Goal: Check status: Check status

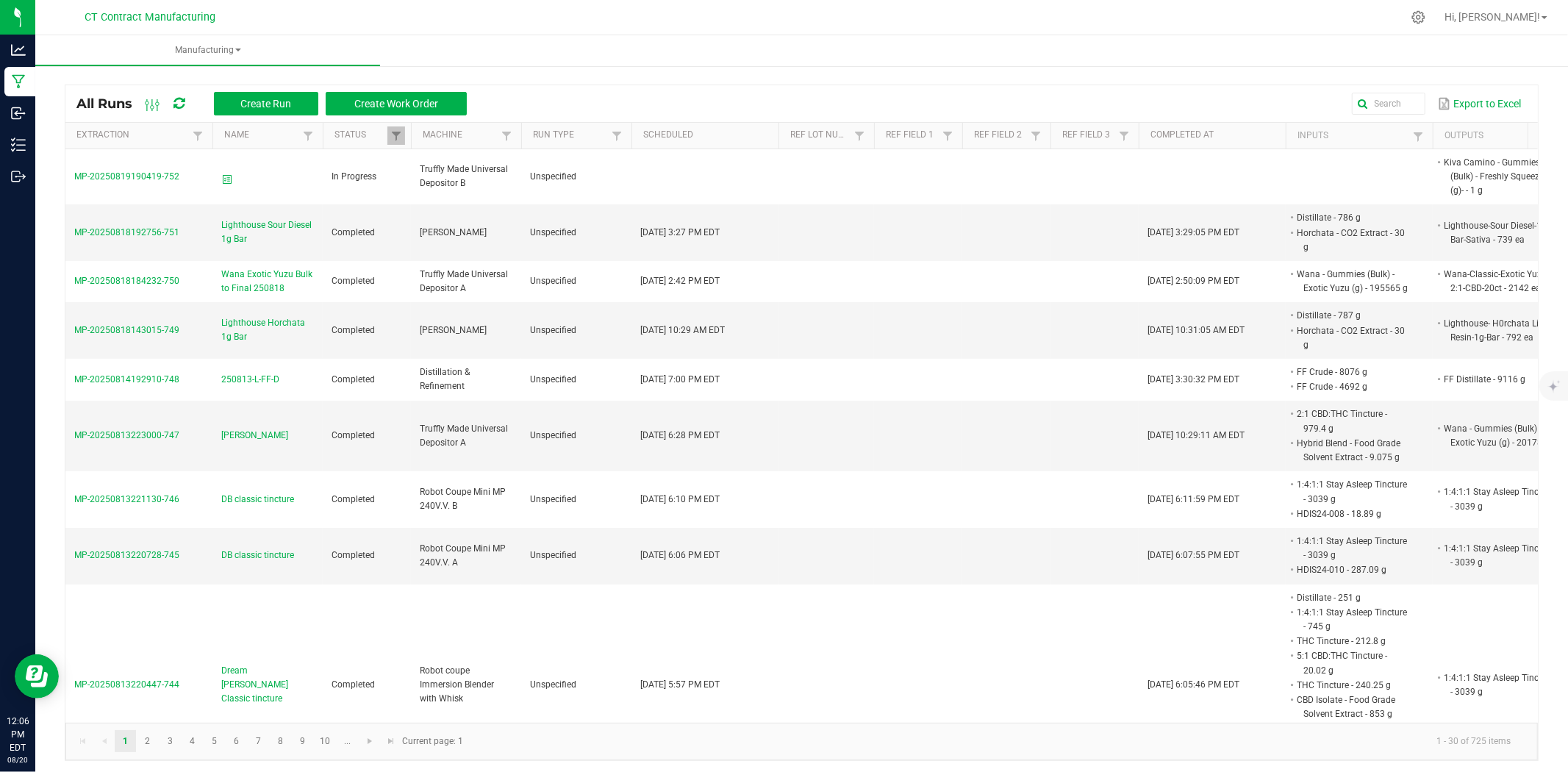
click at [464, 2] on nav "CT Contract Manufacturing Hi, [PERSON_NAME]!" at bounding box center [802, 17] width 1533 height 35
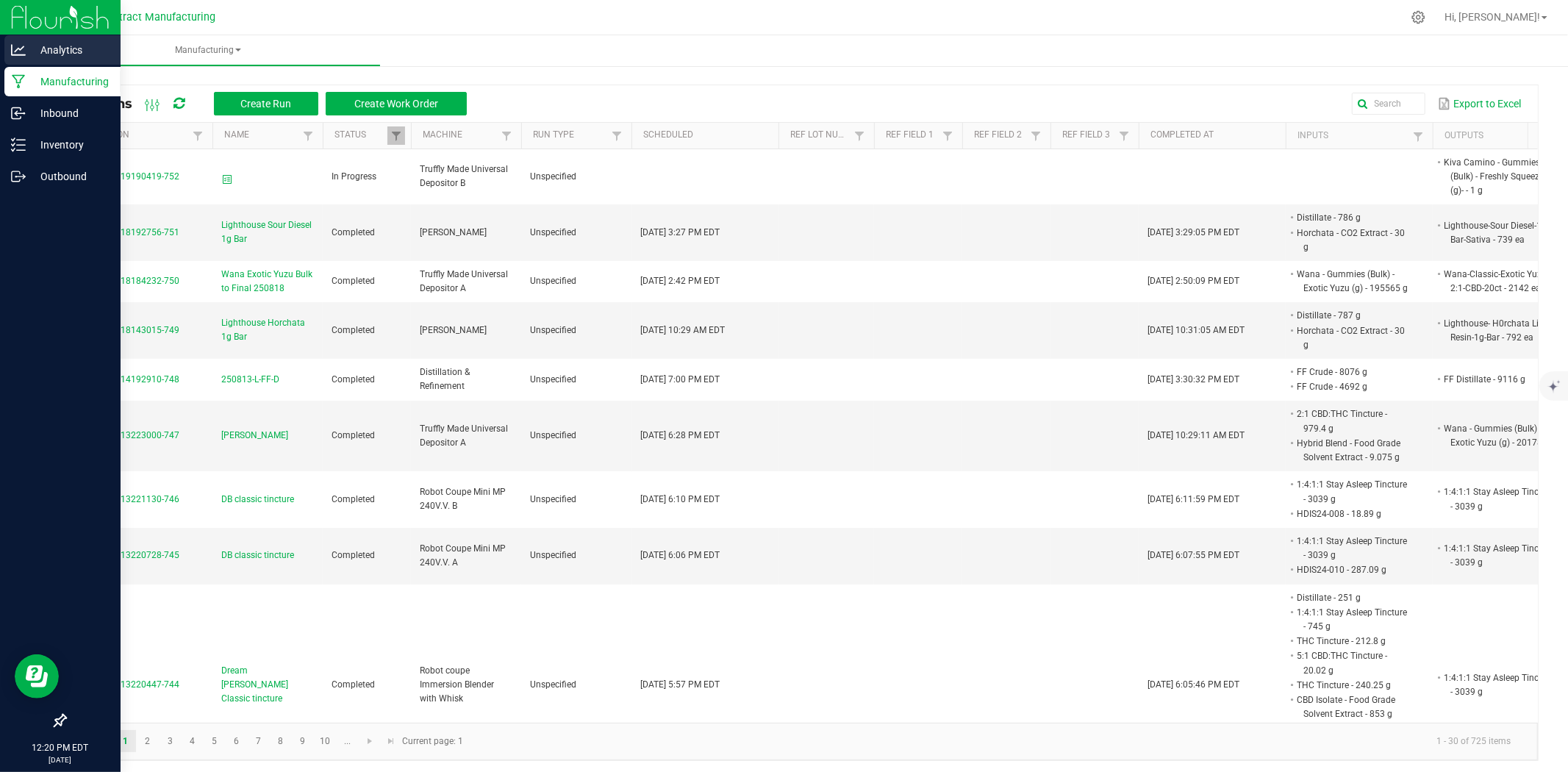
click at [42, 50] on p "Analytics" at bounding box center [69, 50] width 88 height 17
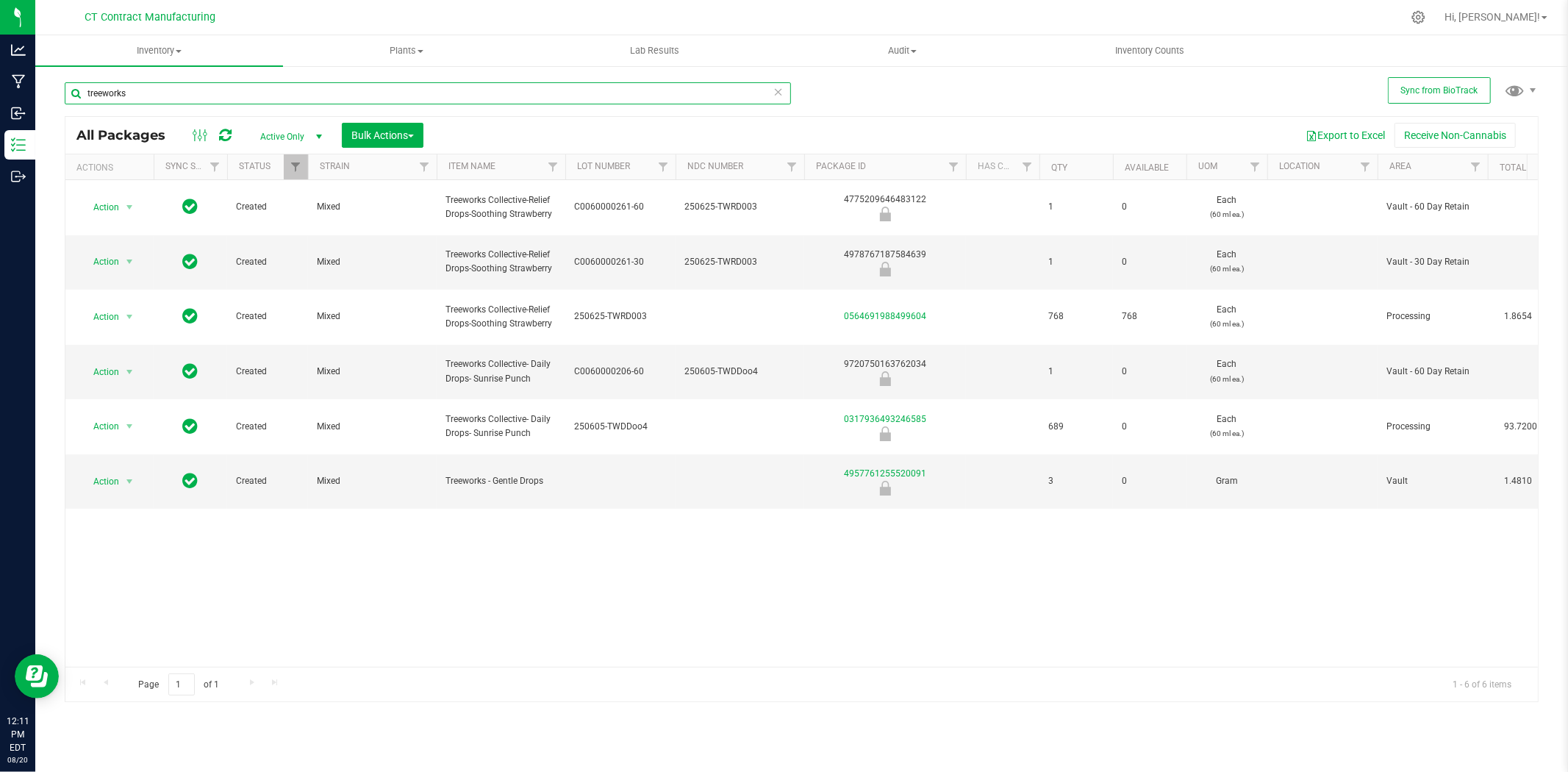
click at [262, 91] on input "treeworks" at bounding box center [428, 93] width 726 height 22
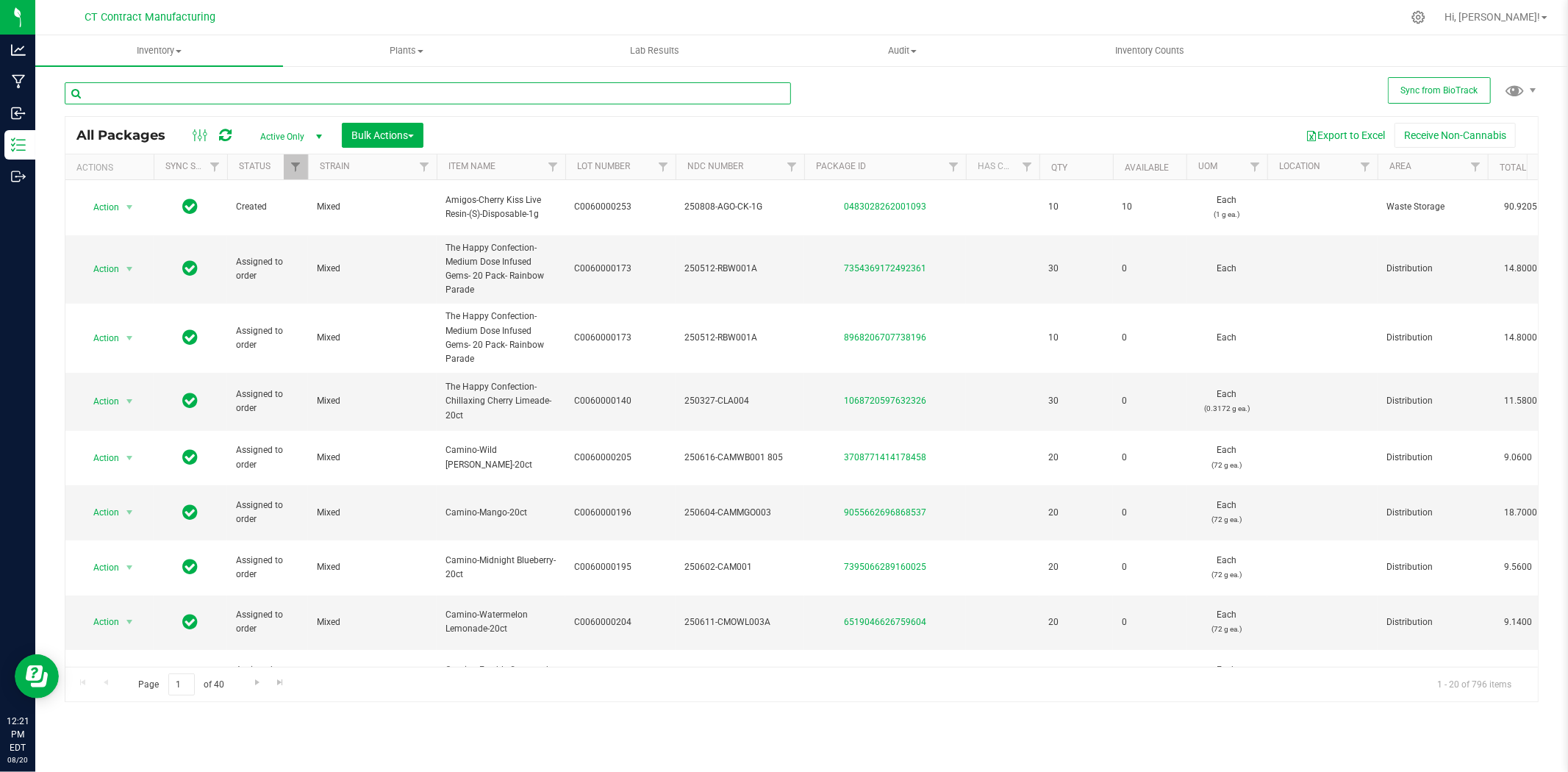
click at [247, 101] on input "text" at bounding box center [428, 93] width 726 height 22
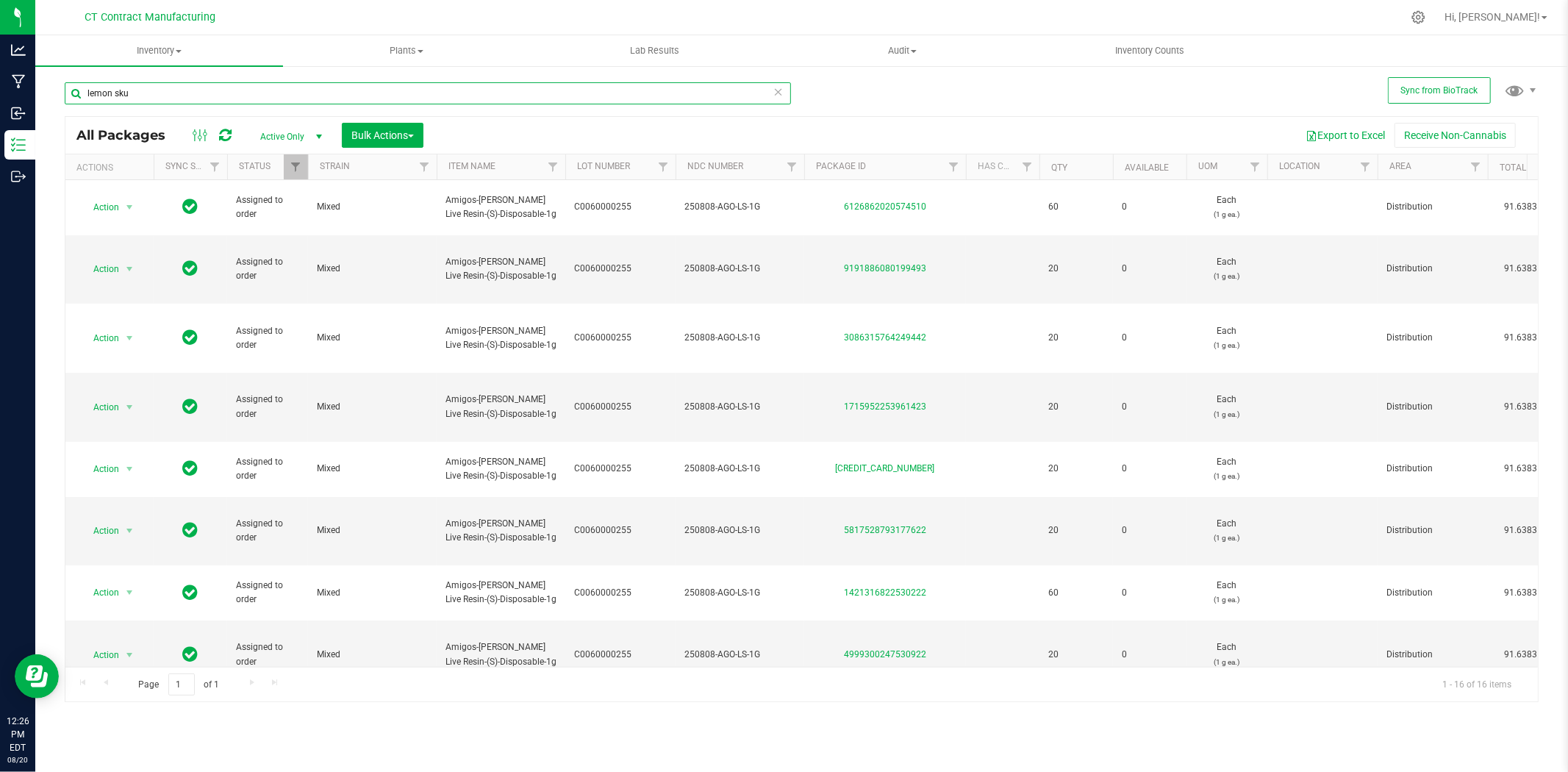
click at [142, 85] on input "lemon sku" at bounding box center [428, 93] width 726 height 22
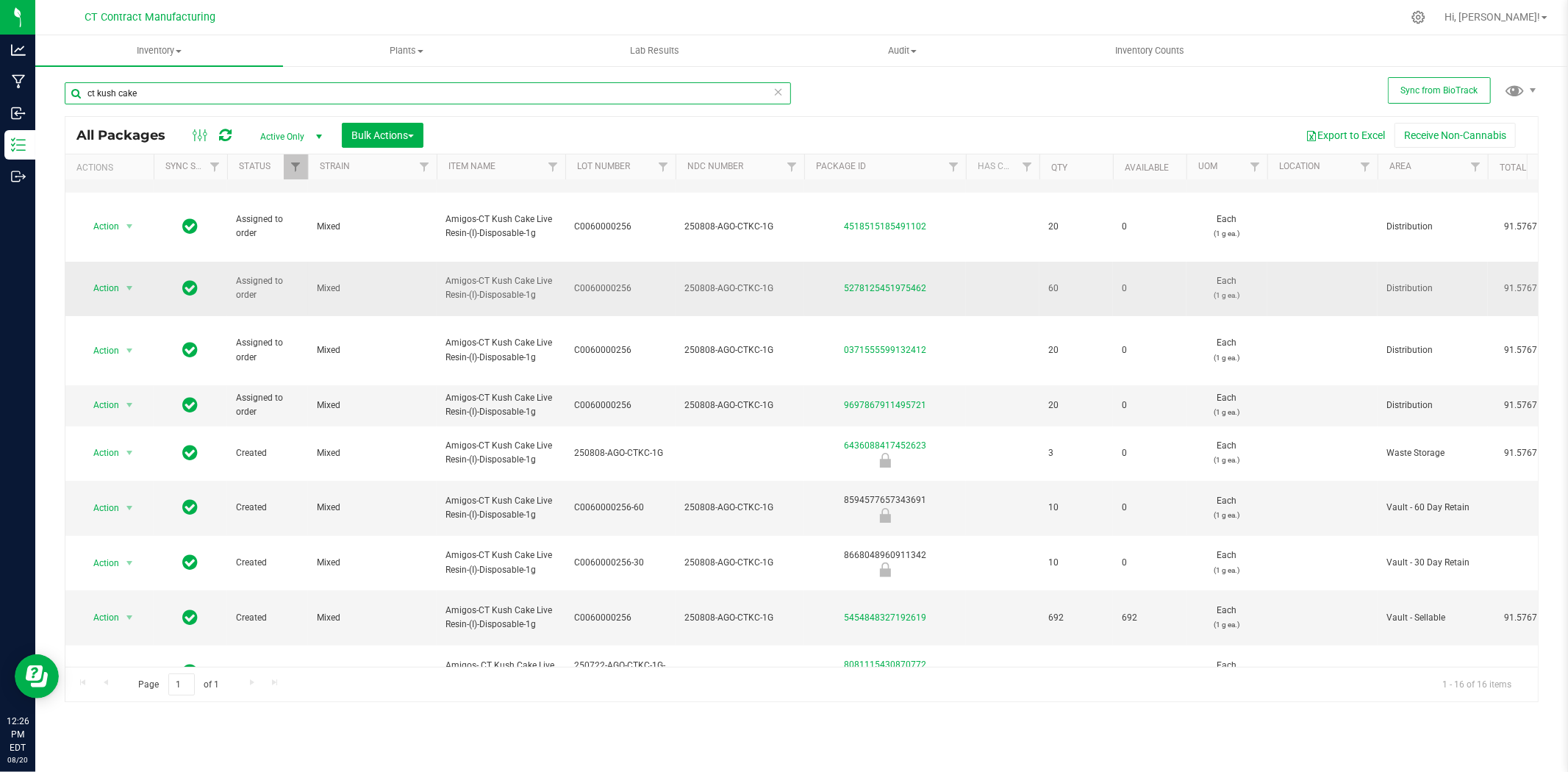
scroll to position [245, 0]
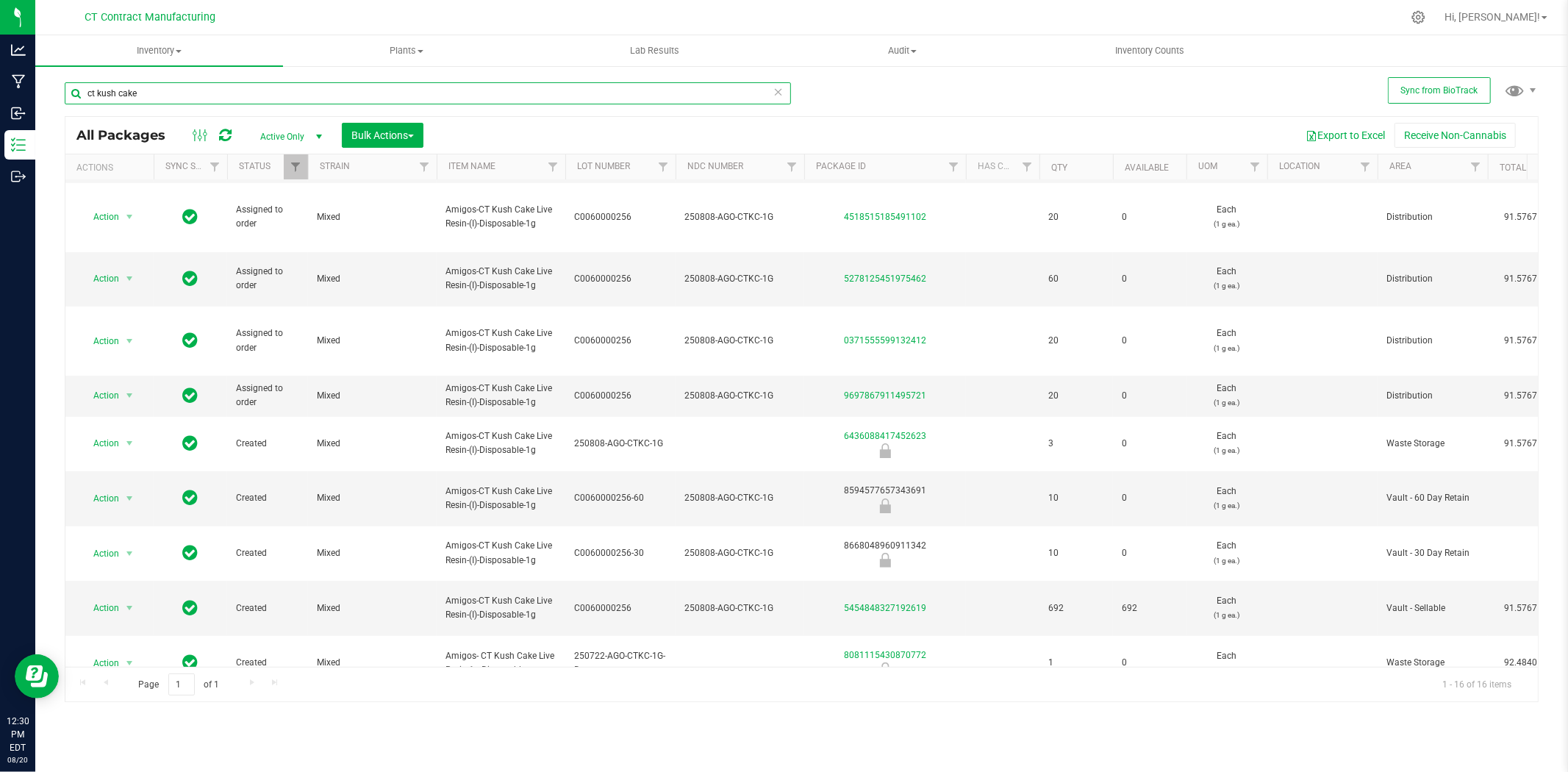
click at [166, 93] on input "ct kush cake" at bounding box center [428, 93] width 726 height 22
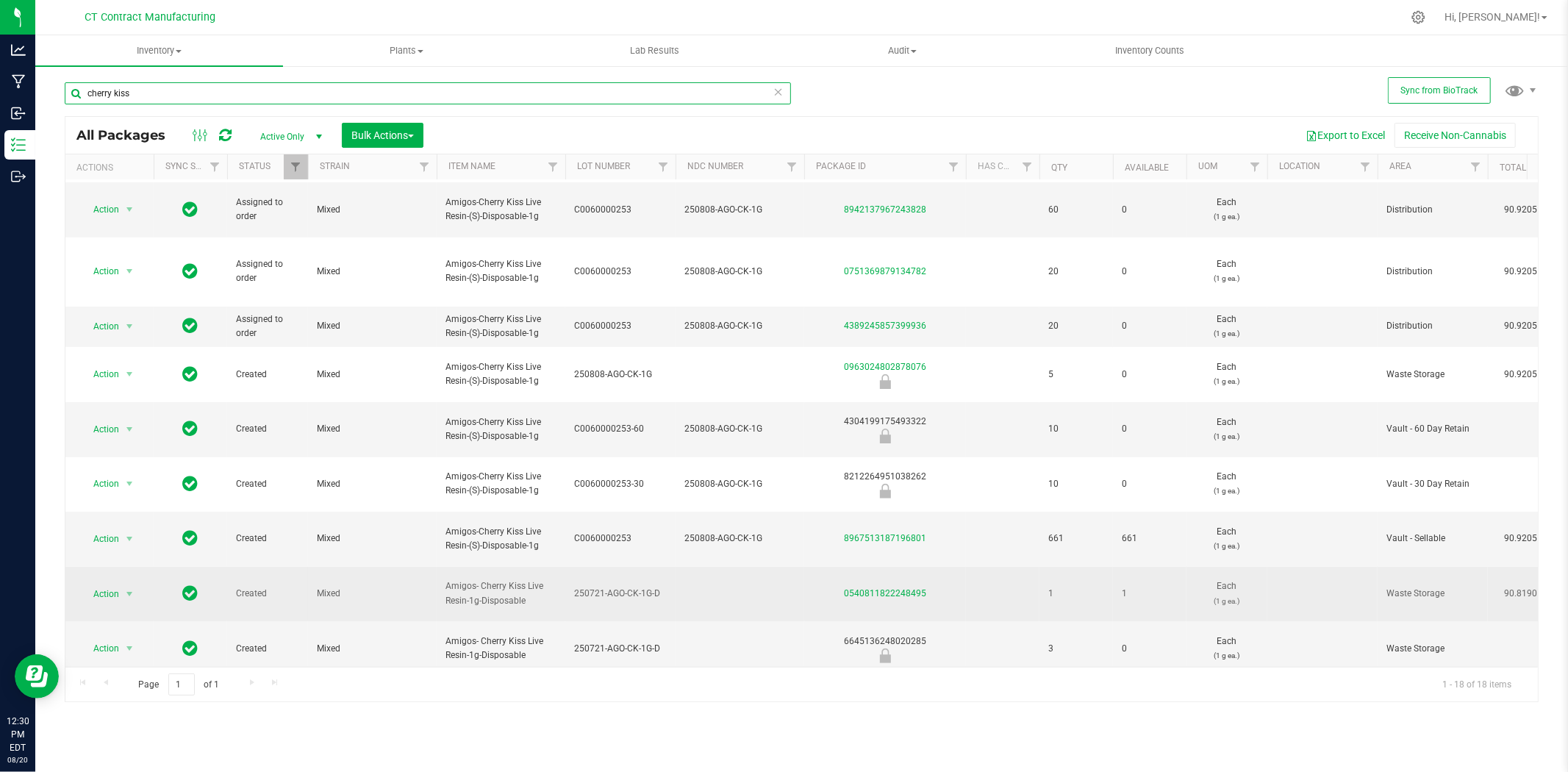
scroll to position [327, 0]
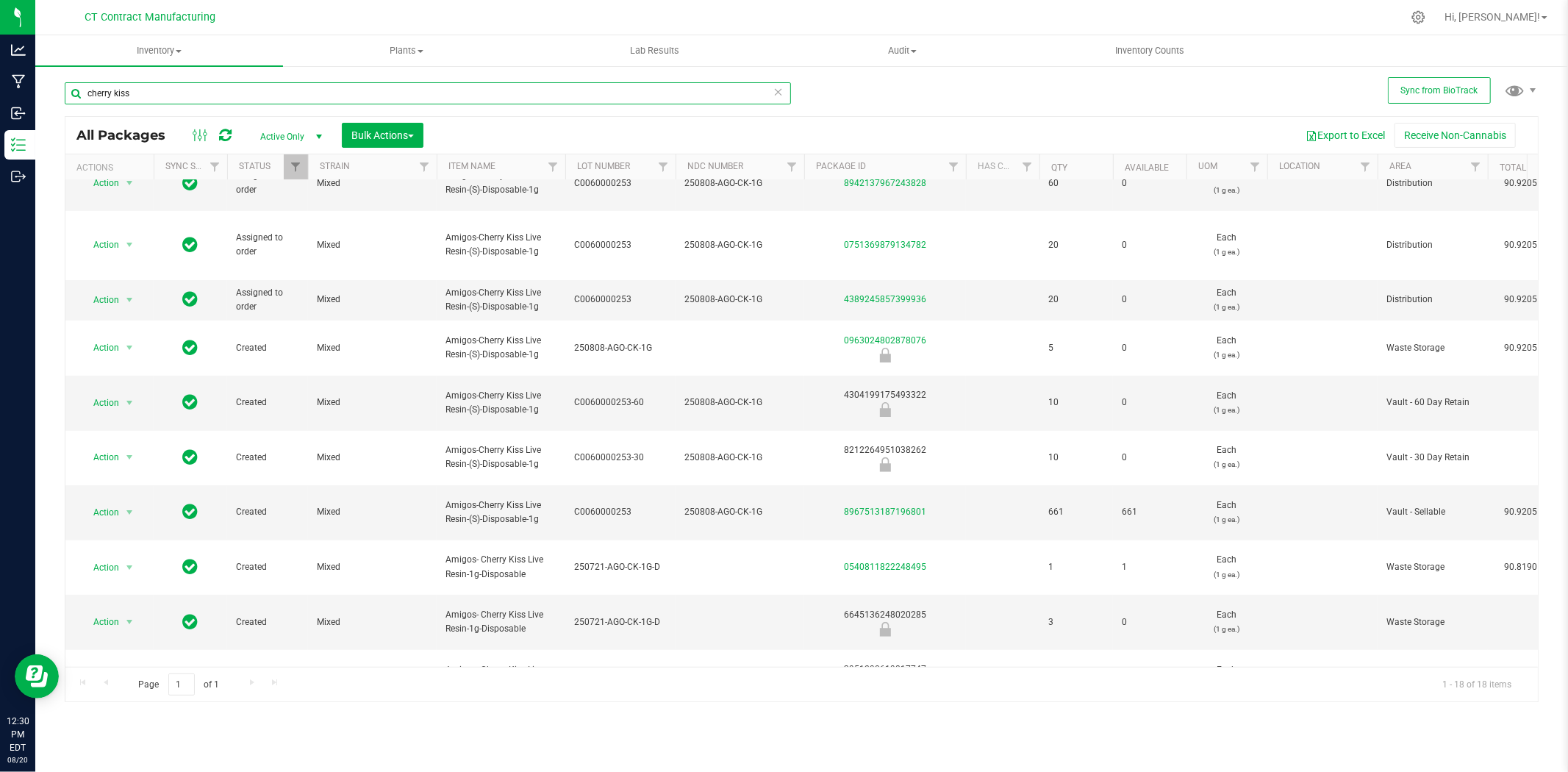
type input "cherry kiss"
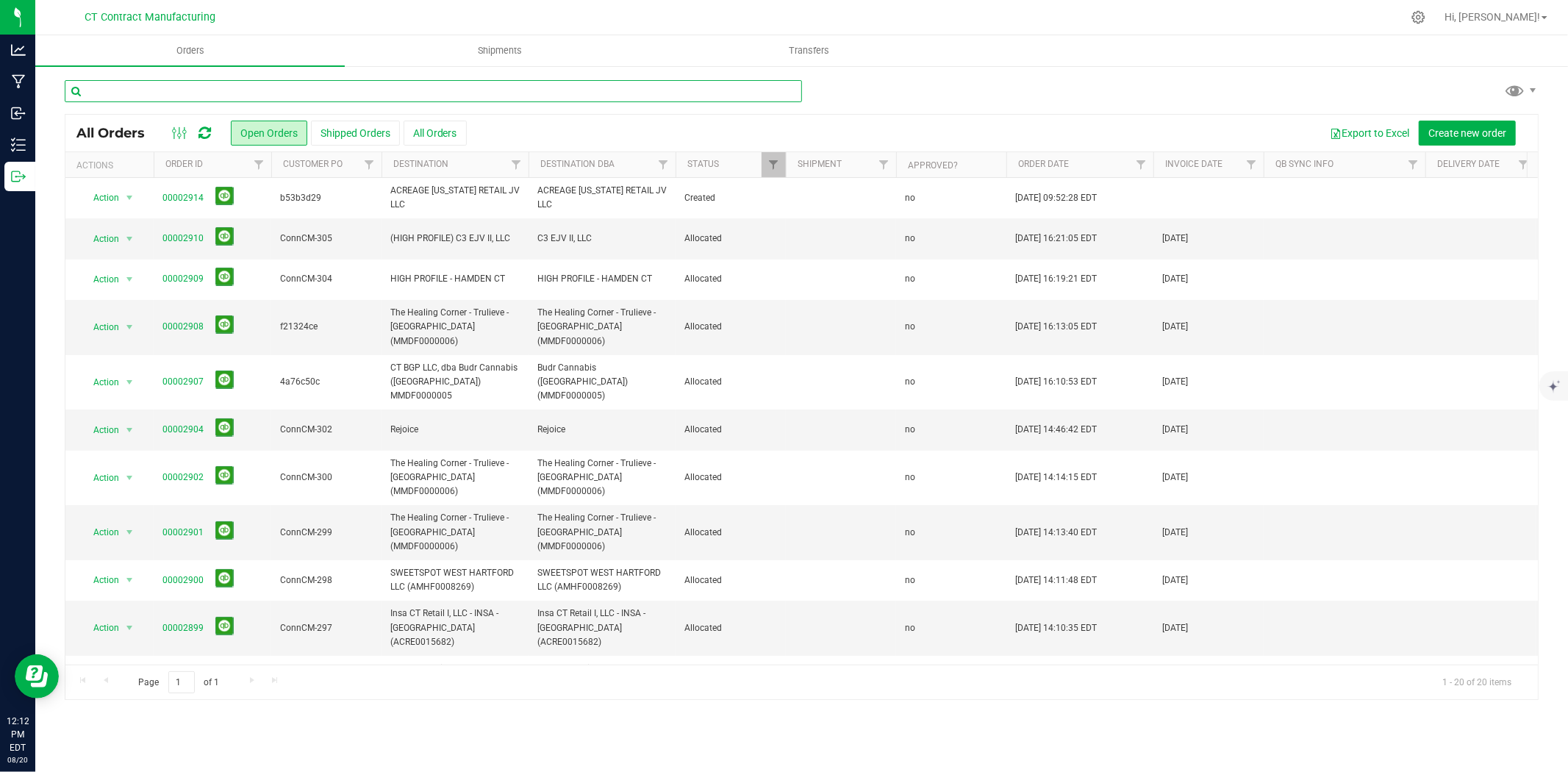
click at [138, 91] on input "text" at bounding box center [434, 91] width 738 height 22
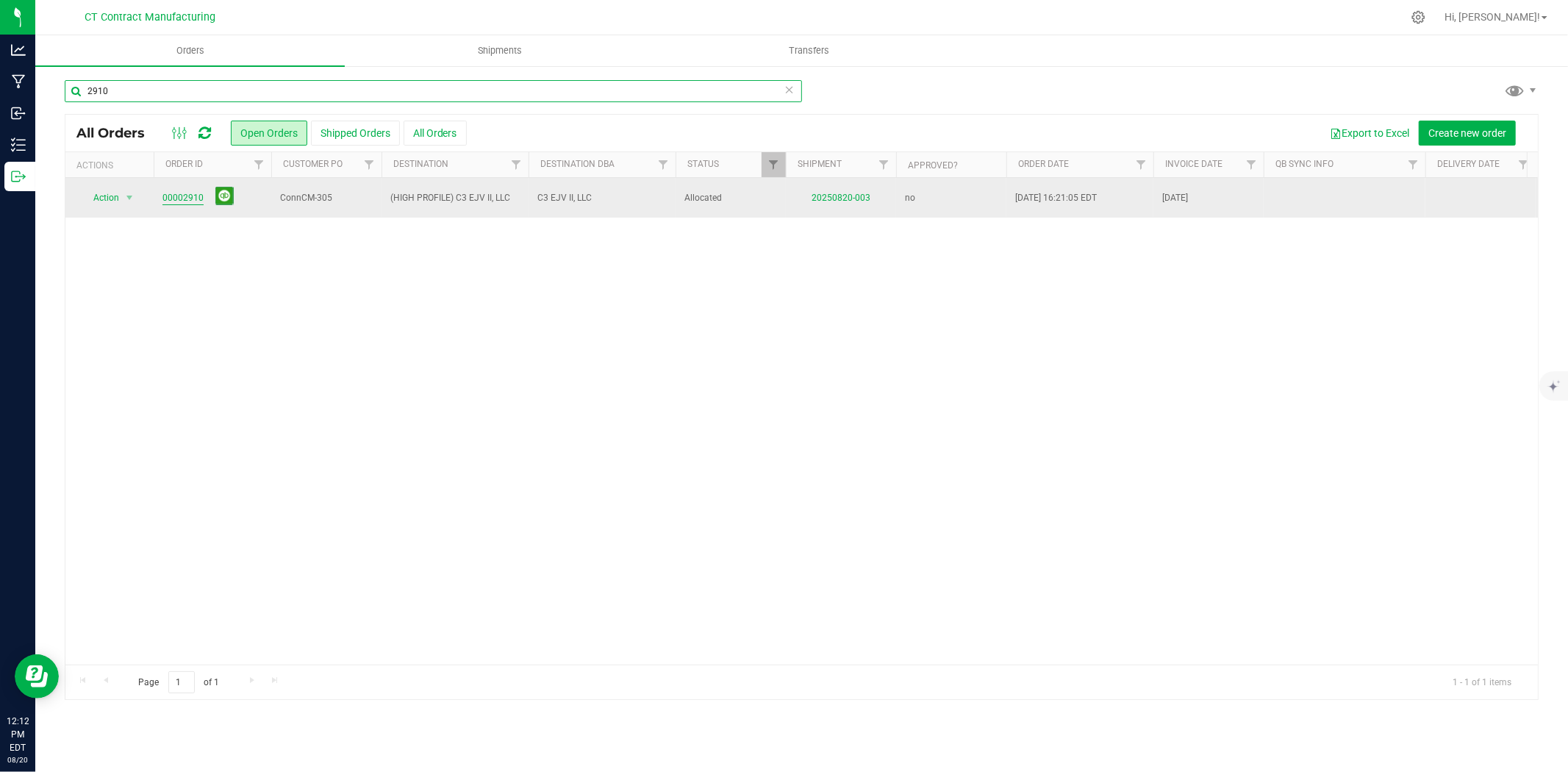
type input "2910"
click at [178, 192] on link "00002910" at bounding box center [183, 198] width 41 height 14
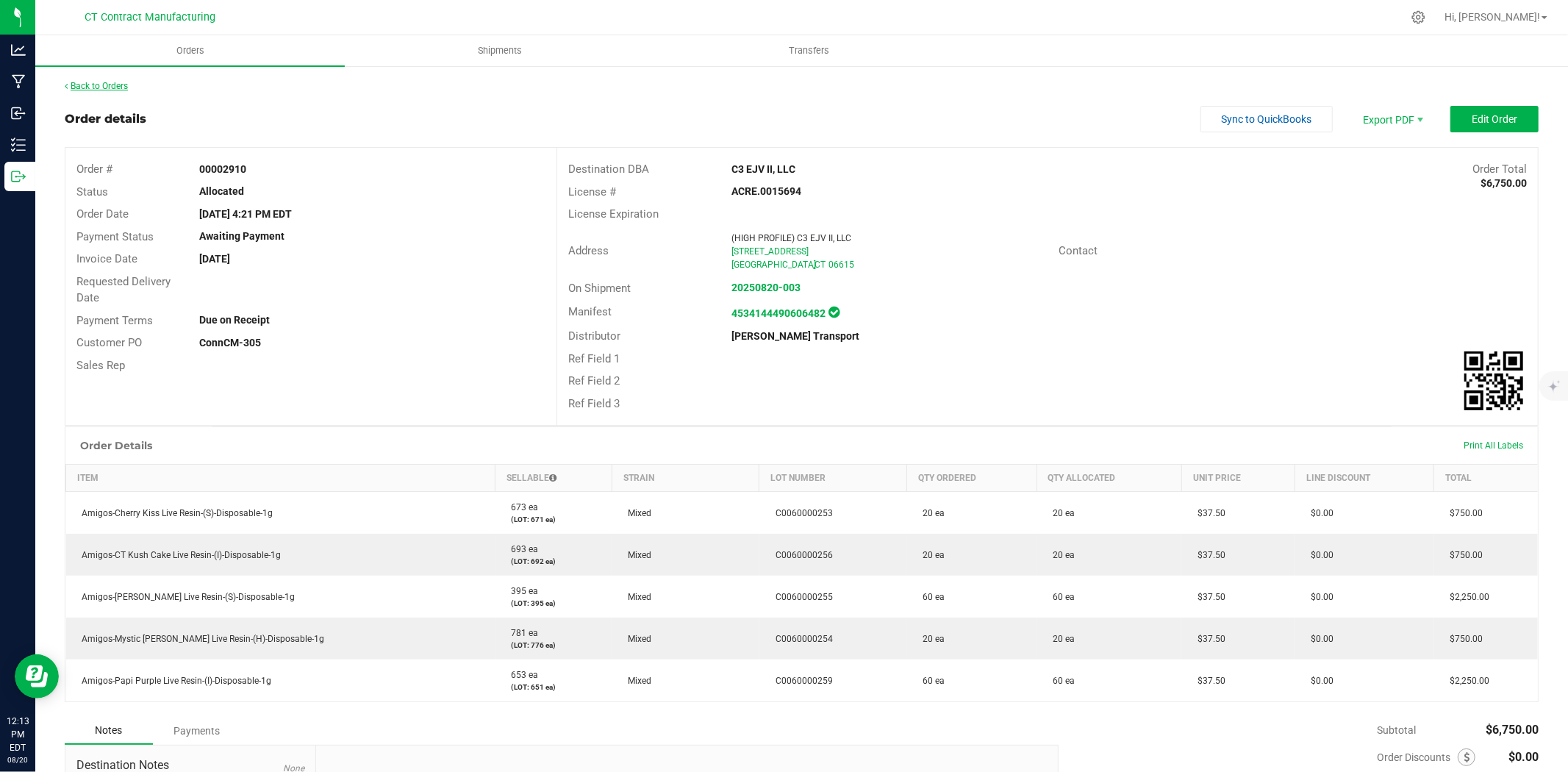
click at [111, 88] on link "Back to Orders" at bounding box center [97, 86] width 63 height 11
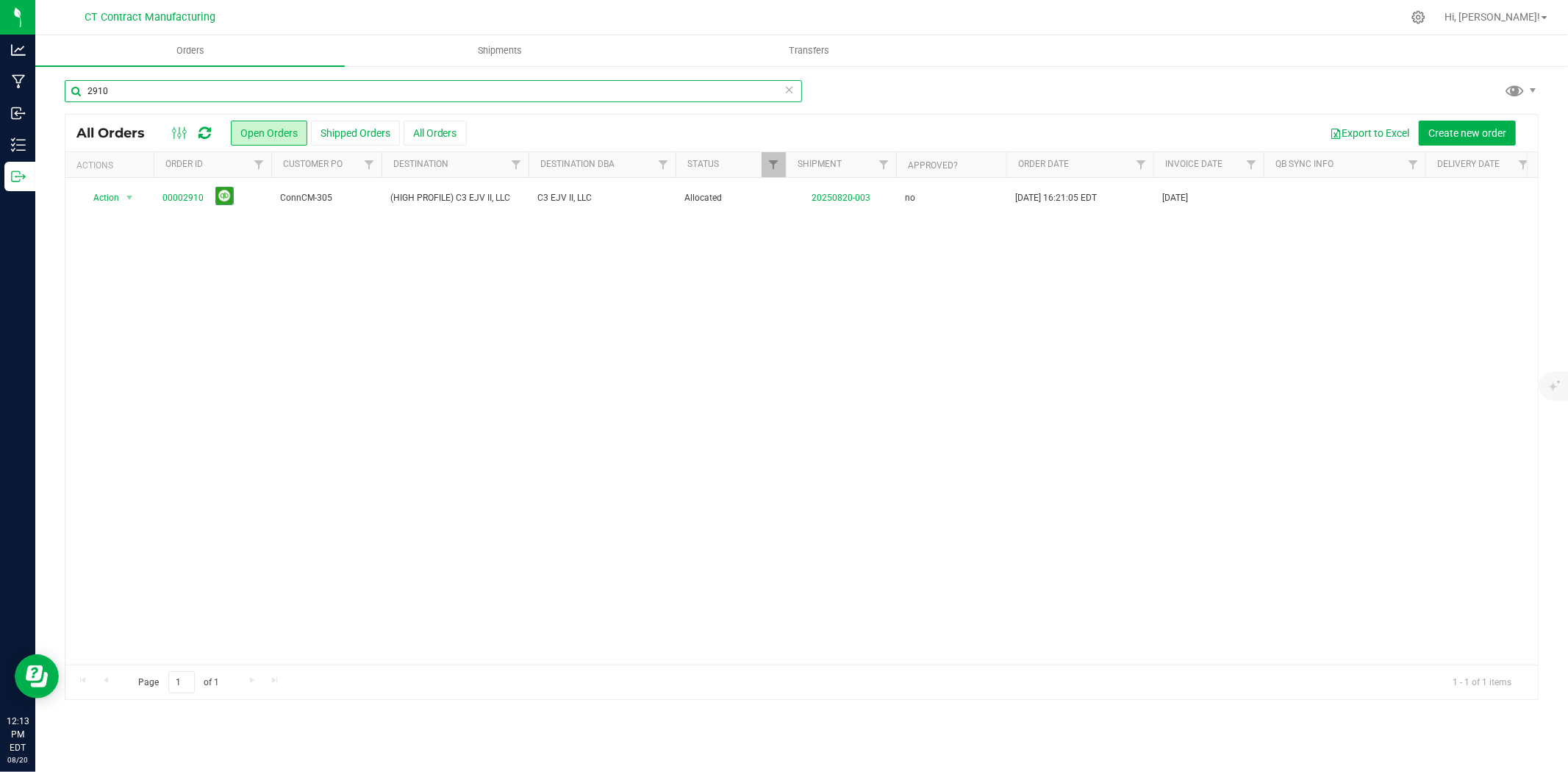
drag, startPoint x: 92, startPoint y: 92, endPoint x: 126, endPoint y: 94, distance: 34.1
click at [126, 94] on input "2910" at bounding box center [434, 91] width 738 height 22
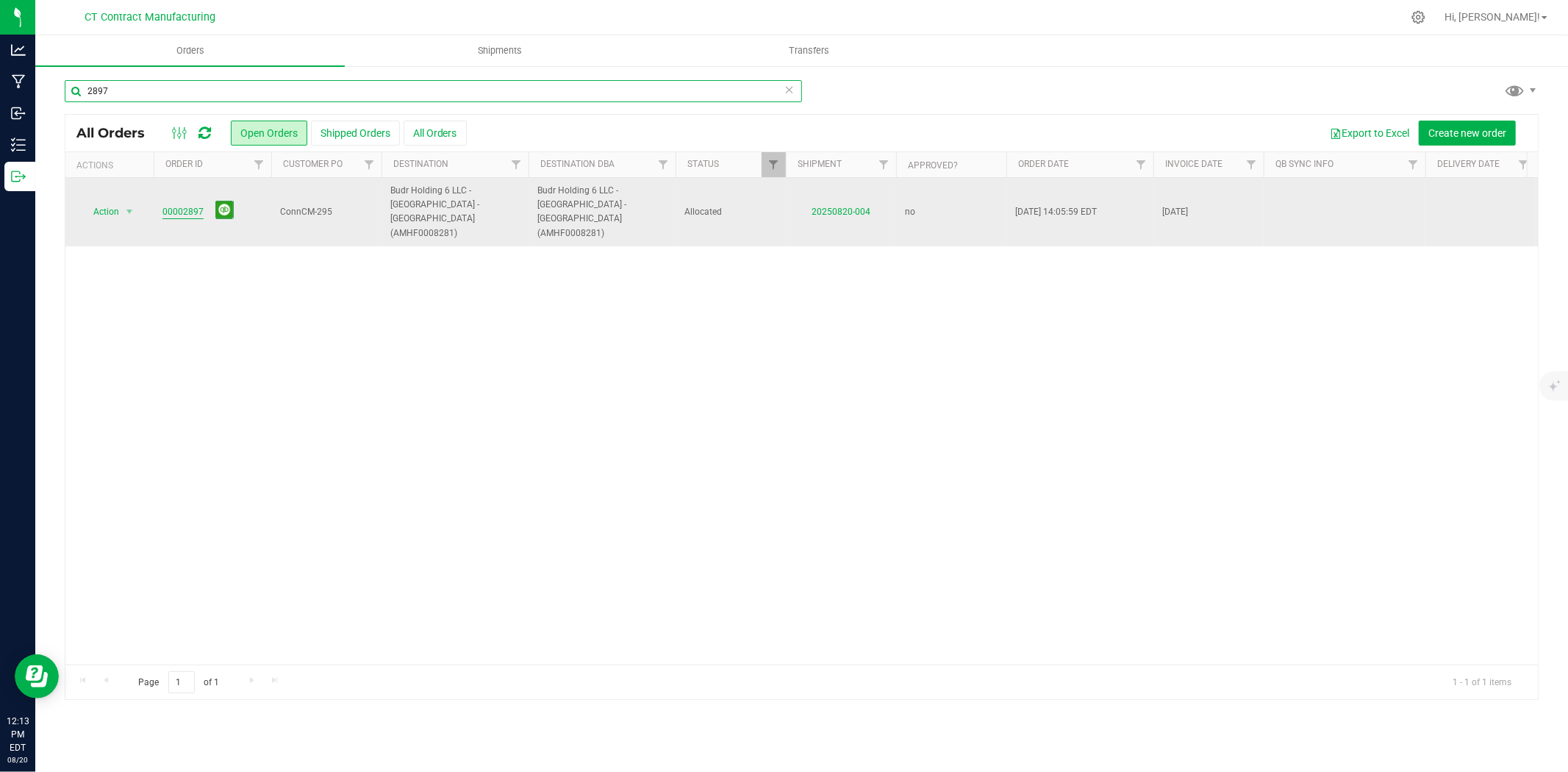
type input "2897"
click at [193, 205] on link "00002897" at bounding box center [183, 212] width 41 height 14
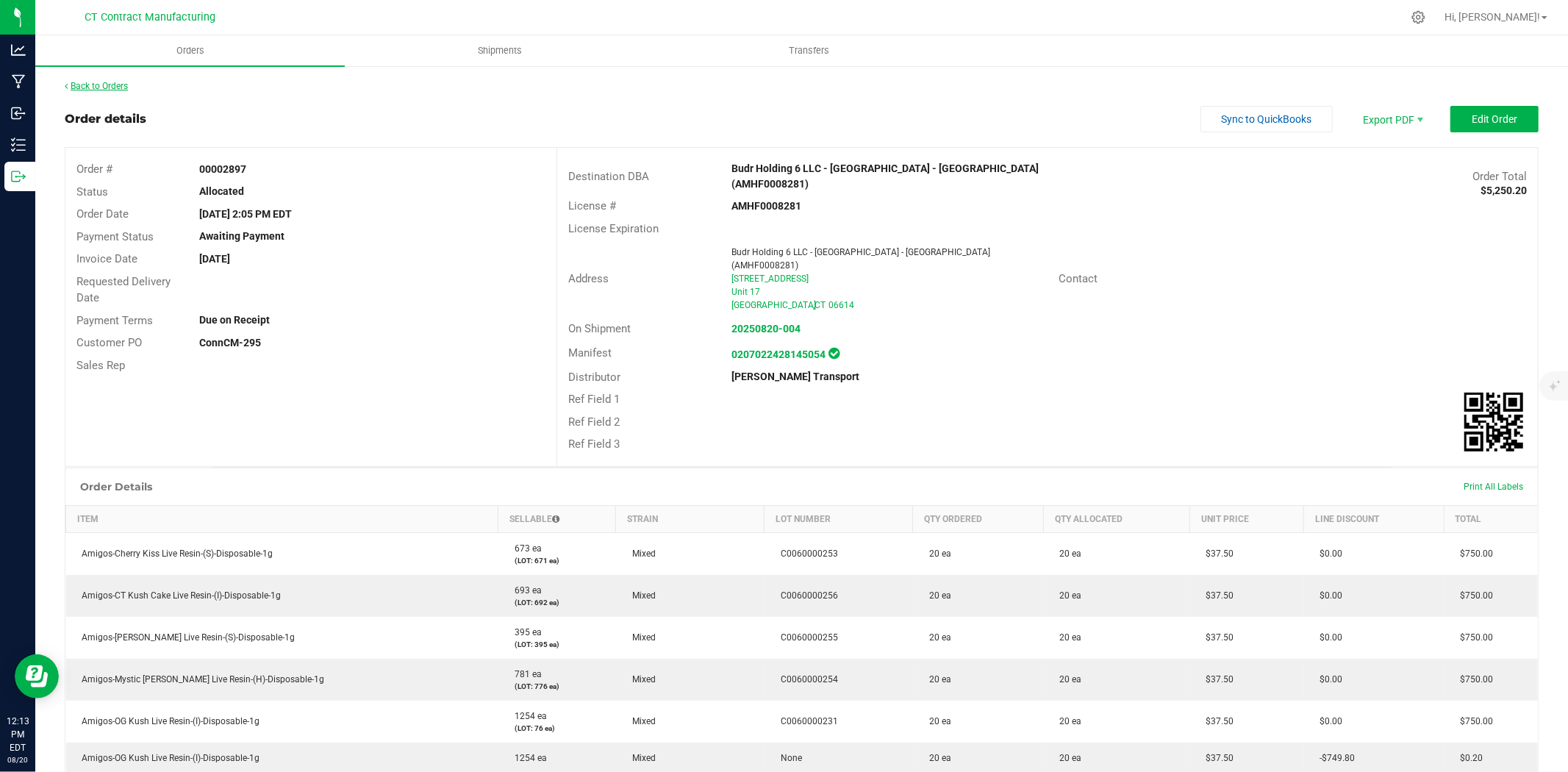
click at [119, 85] on link "Back to Orders" at bounding box center [97, 86] width 63 height 11
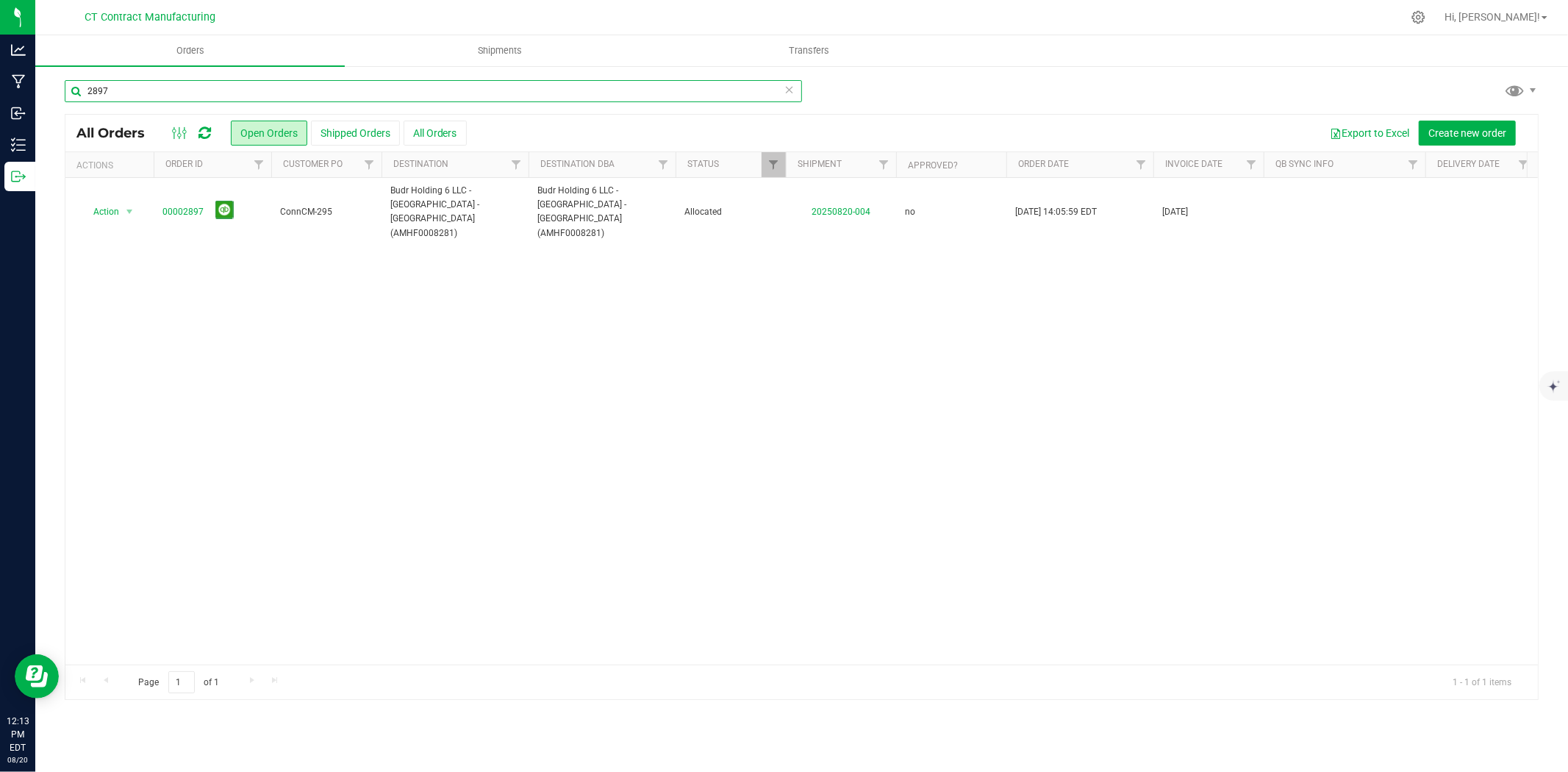
click at [173, 94] on input "2897" at bounding box center [434, 91] width 738 height 22
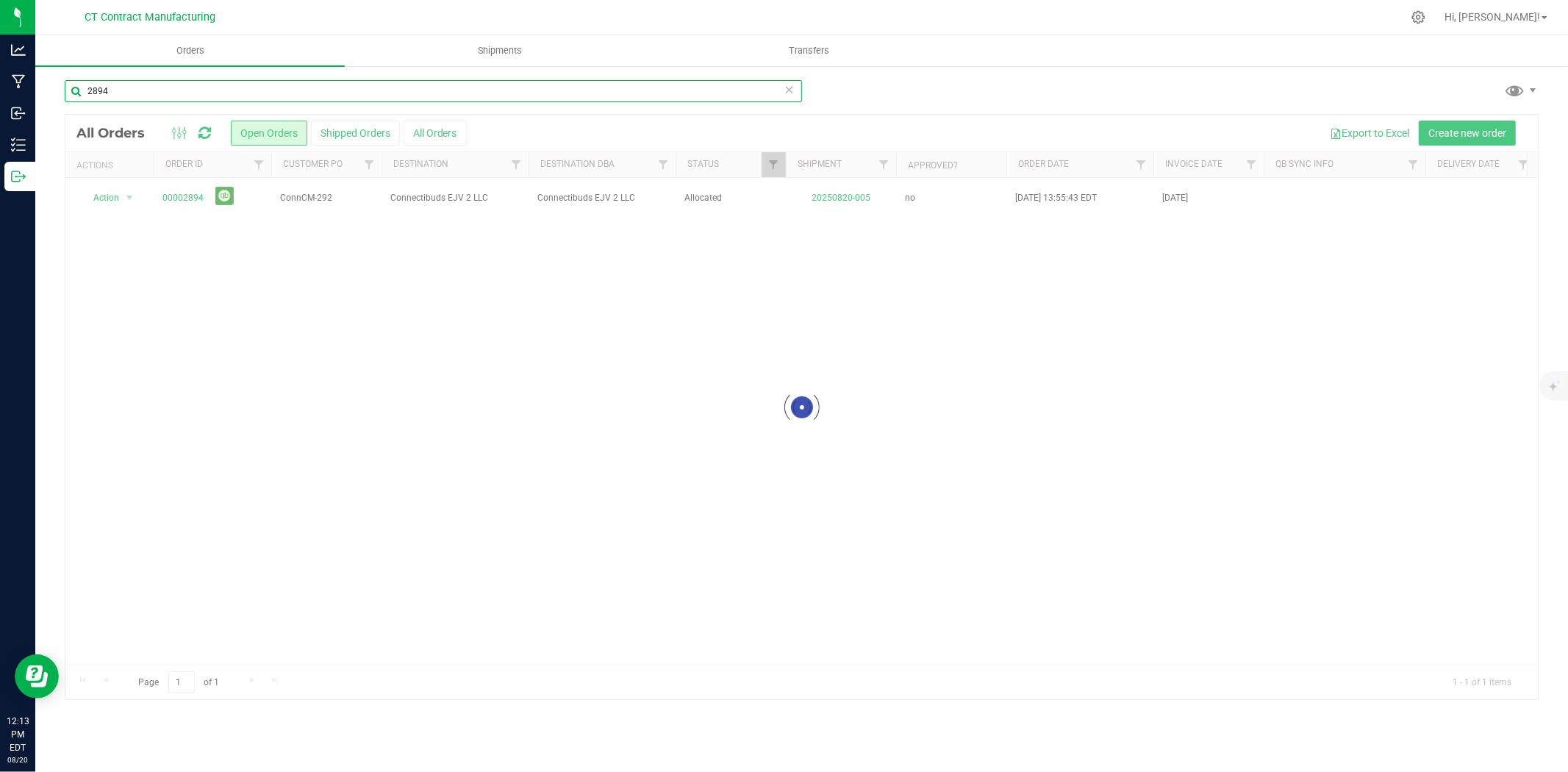
type input "2894"
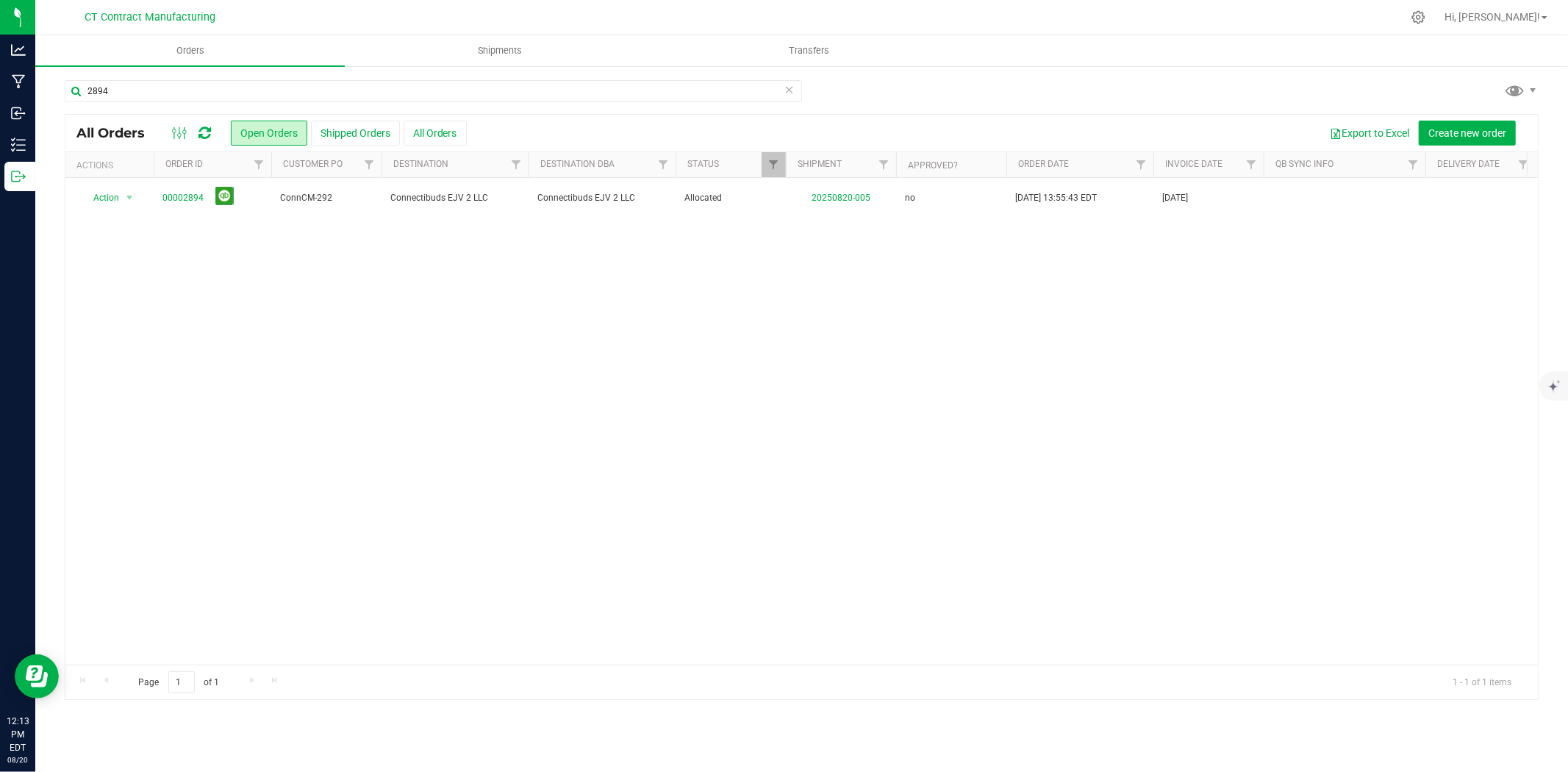
click at [192, 198] on link "00002894" at bounding box center [183, 198] width 41 height 14
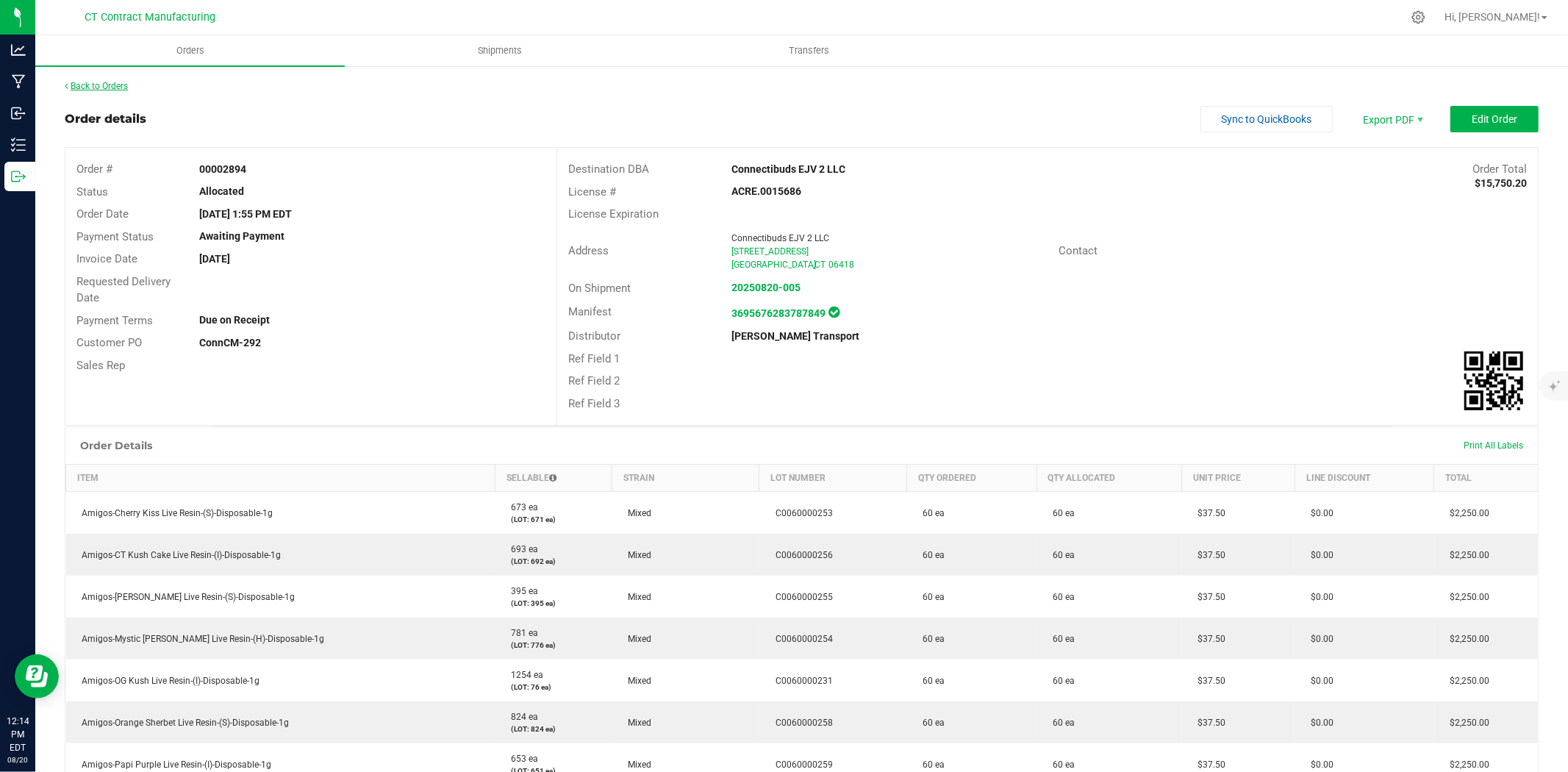
click at [118, 84] on link "Back to Orders" at bounding box center [97, 86] width 63 height 11
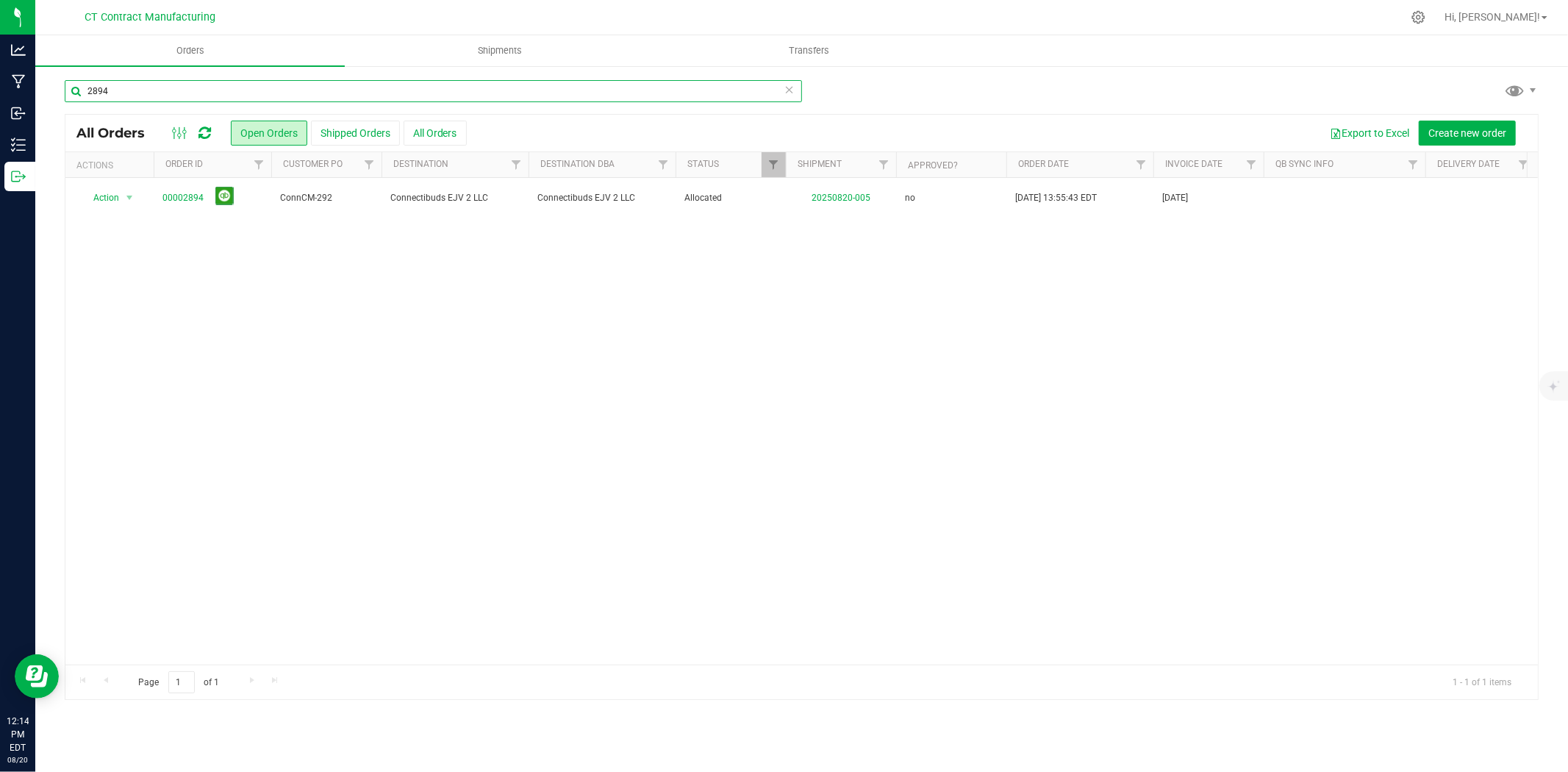
drag, startPoint x: 93, startPoint y: 91, endPoint x: 133, endPoint y: 91, distance: 40.0
click at [133, 91] on input "2894" at bounding box center [434, 91] width 738 height 22
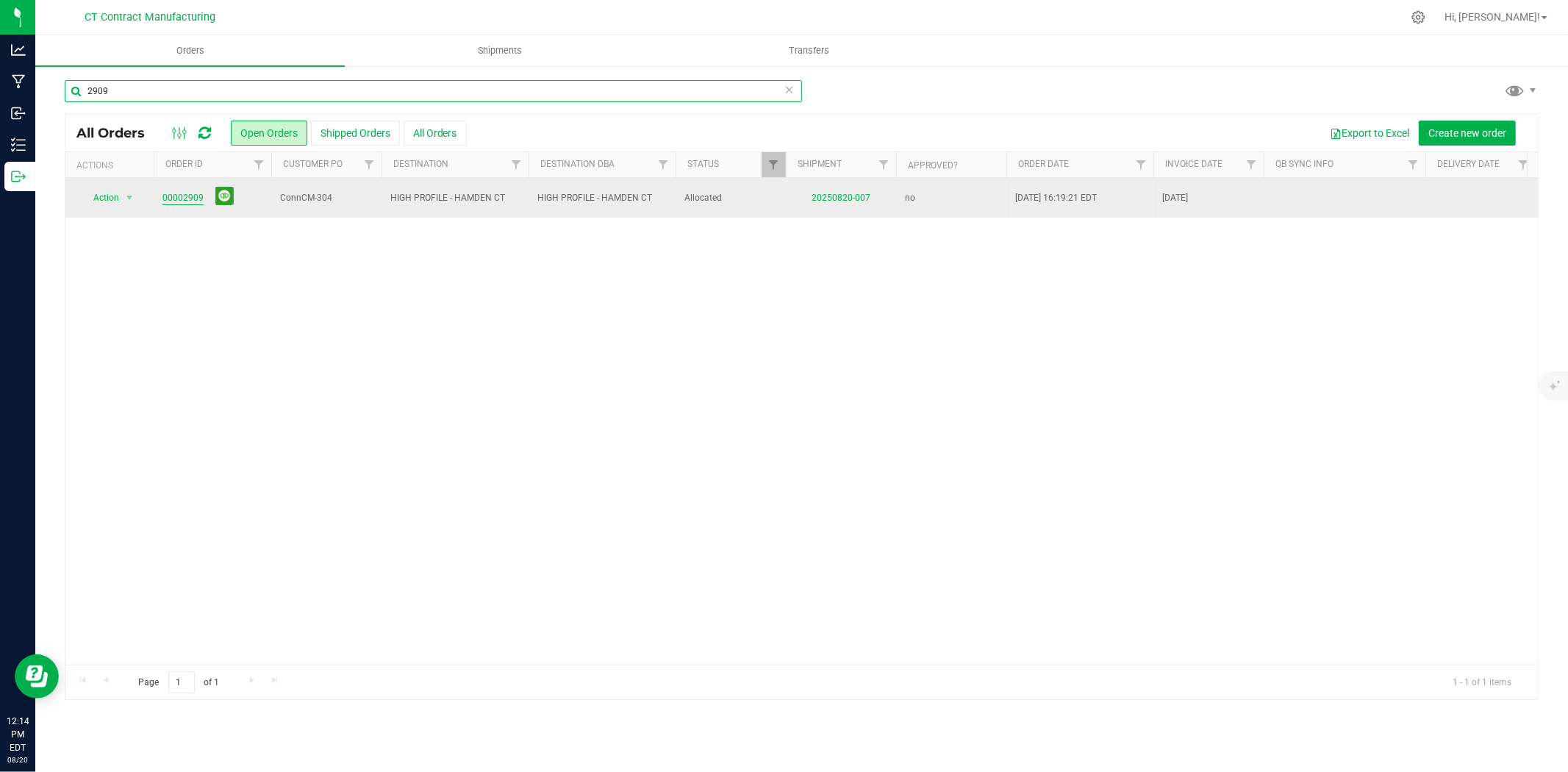
type input "2909"
click at [191, 197] on link "00002909" at bounding box center [183, 198] width 41 height 14
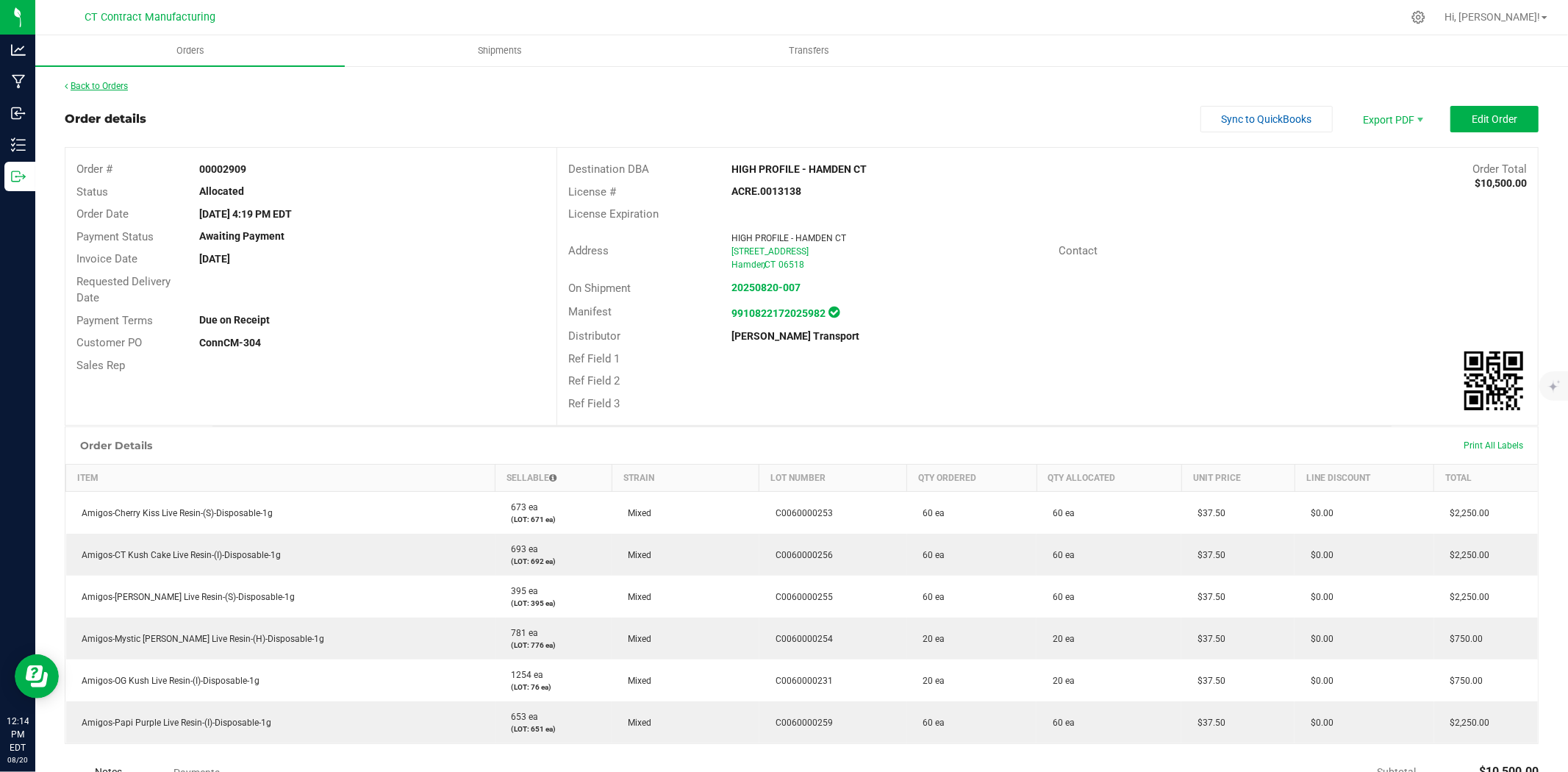
click at [86, 88] on link "Back to Orders" at bounding box center [97, 86] width 63 height 11
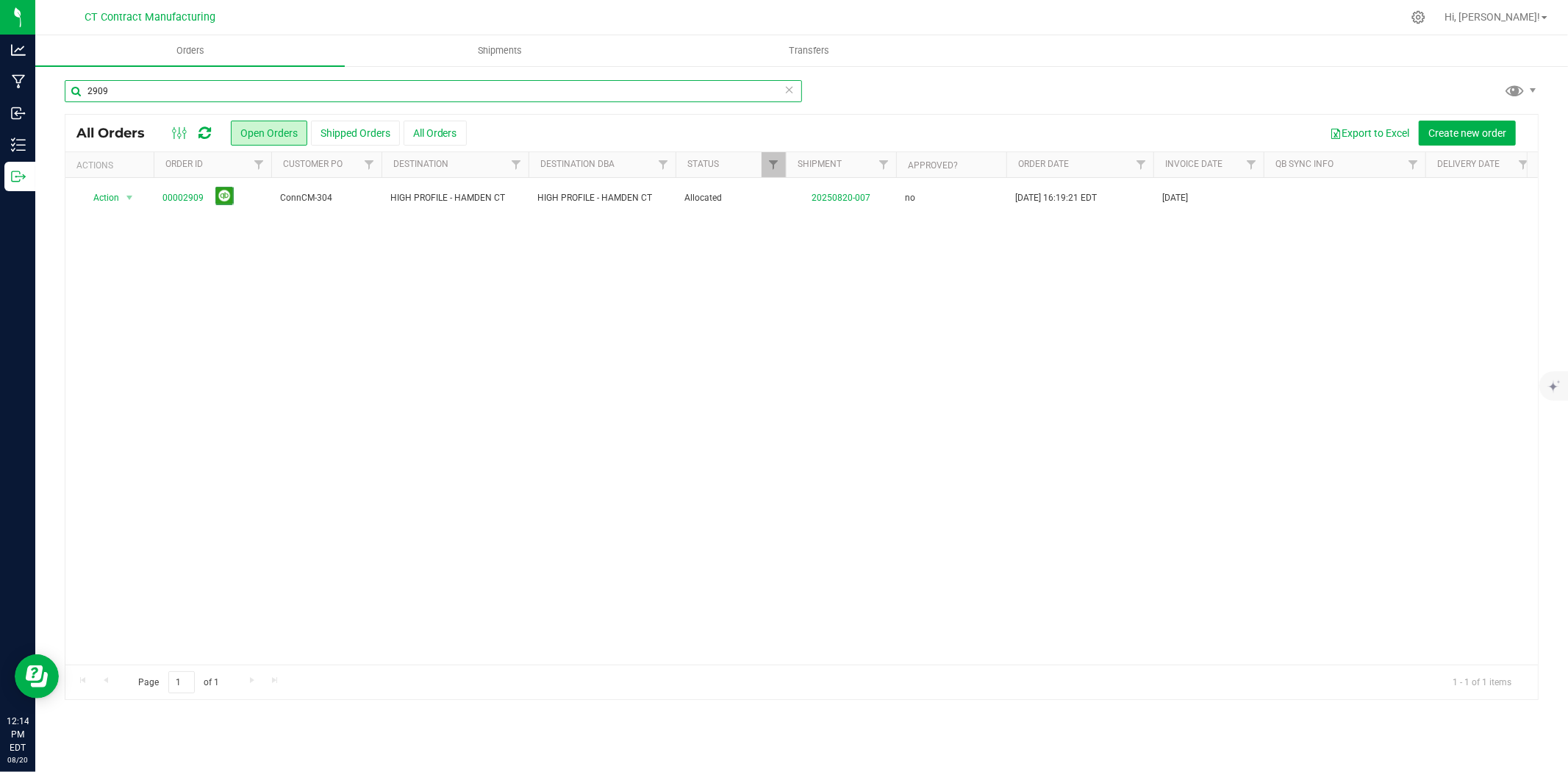
drag, startPoint x: 94, startPoint y: 85, endPoint x: 162, endPoint y: 85, distance: 68.0
click at [162, 85] on input "2909" at bounding box center [434, 91] width 738 height 22
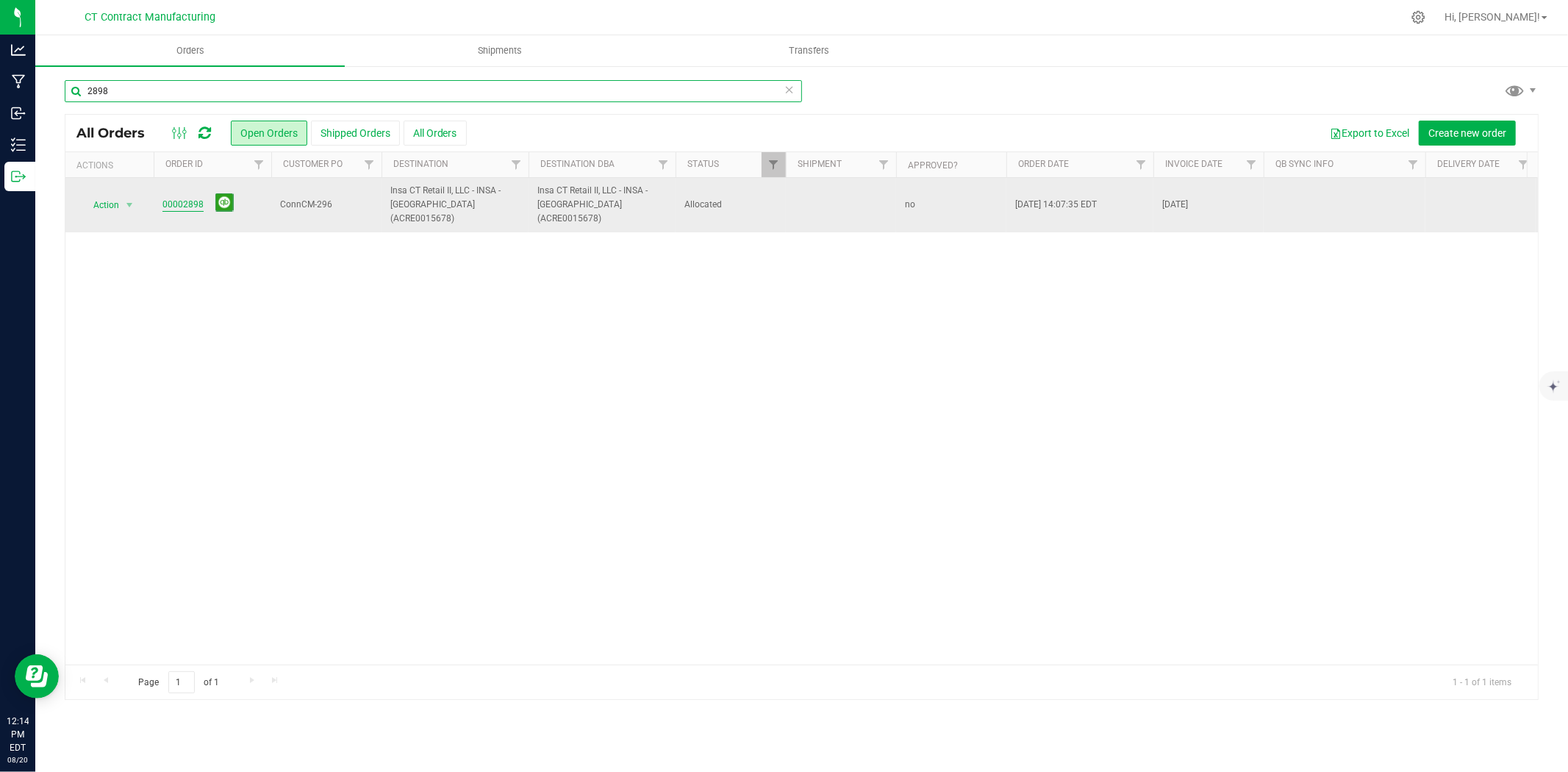
type input "2898"
click at [171, 198] on link "00002898" at bounding box center [183, 205] width 41 height 14
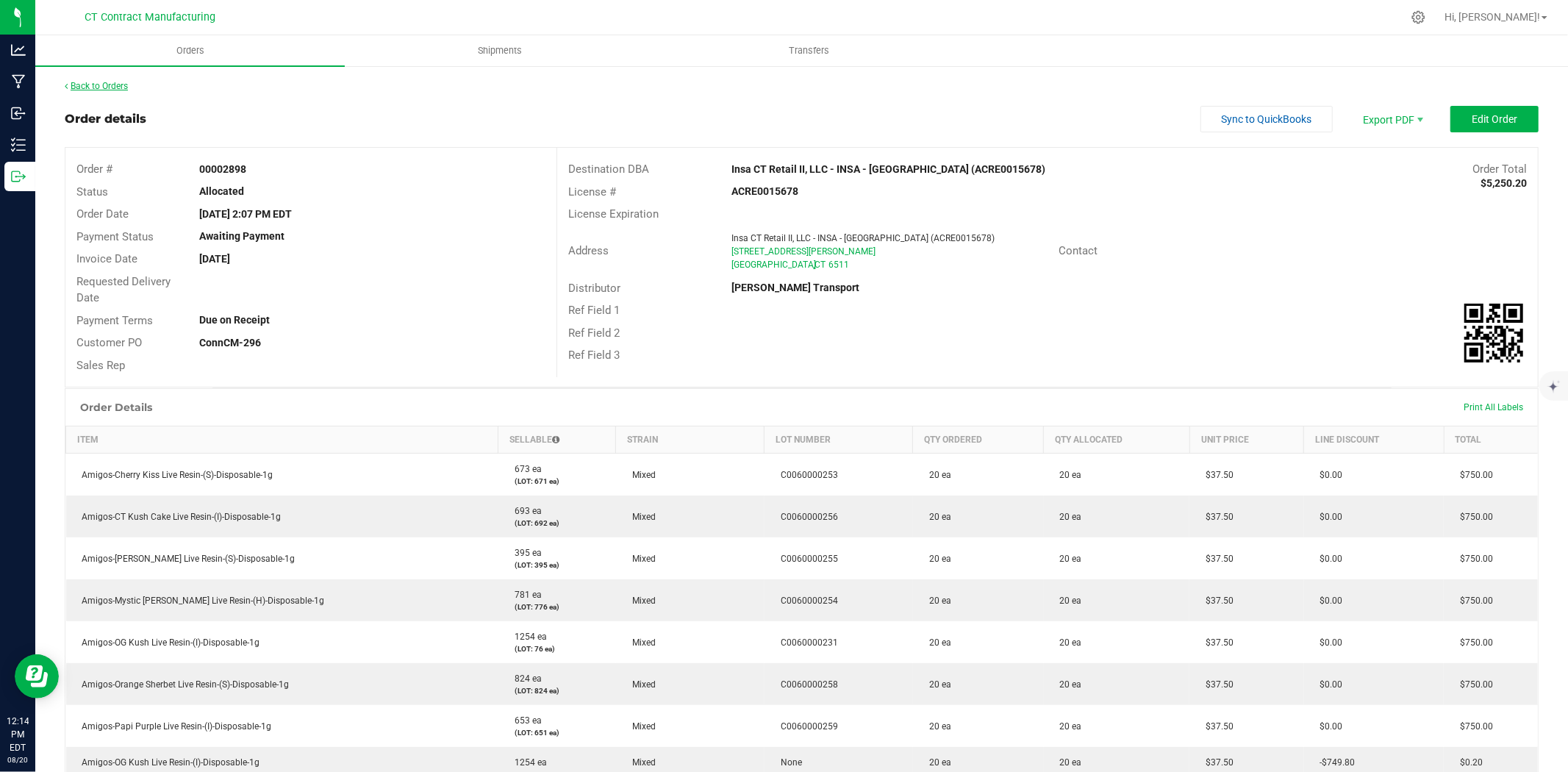
click at [115, 86] on link "Back to Orders" at bounding box center [97, 86] width 63 height 11
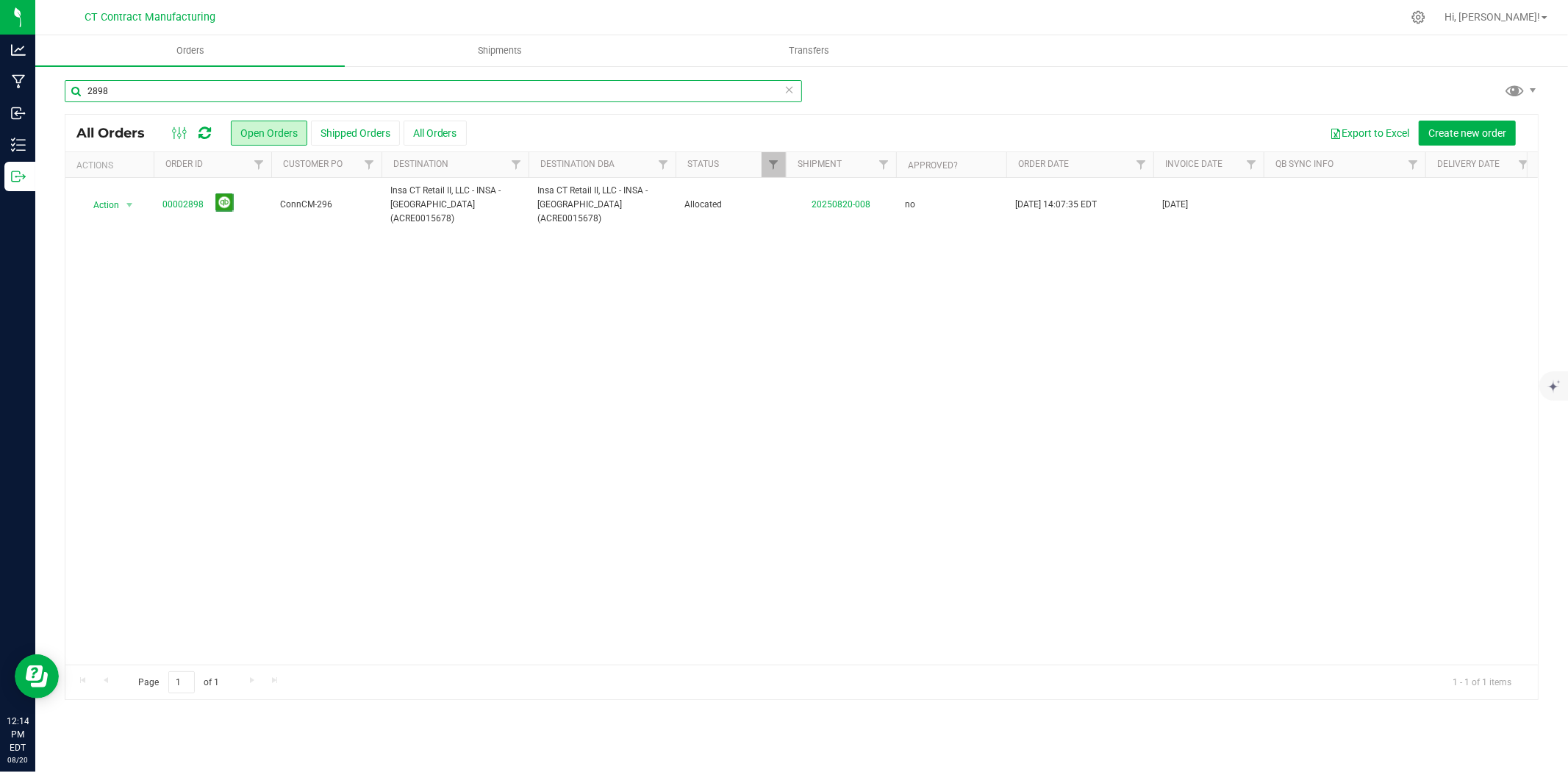
drag, startPoint x: 93, startPoint y: 92, endPoint x: 165, endPoint y: 91, distance: 72.0
click at [165, 91] on input "2898" at bounding box center [434, 91] width 738 height 22
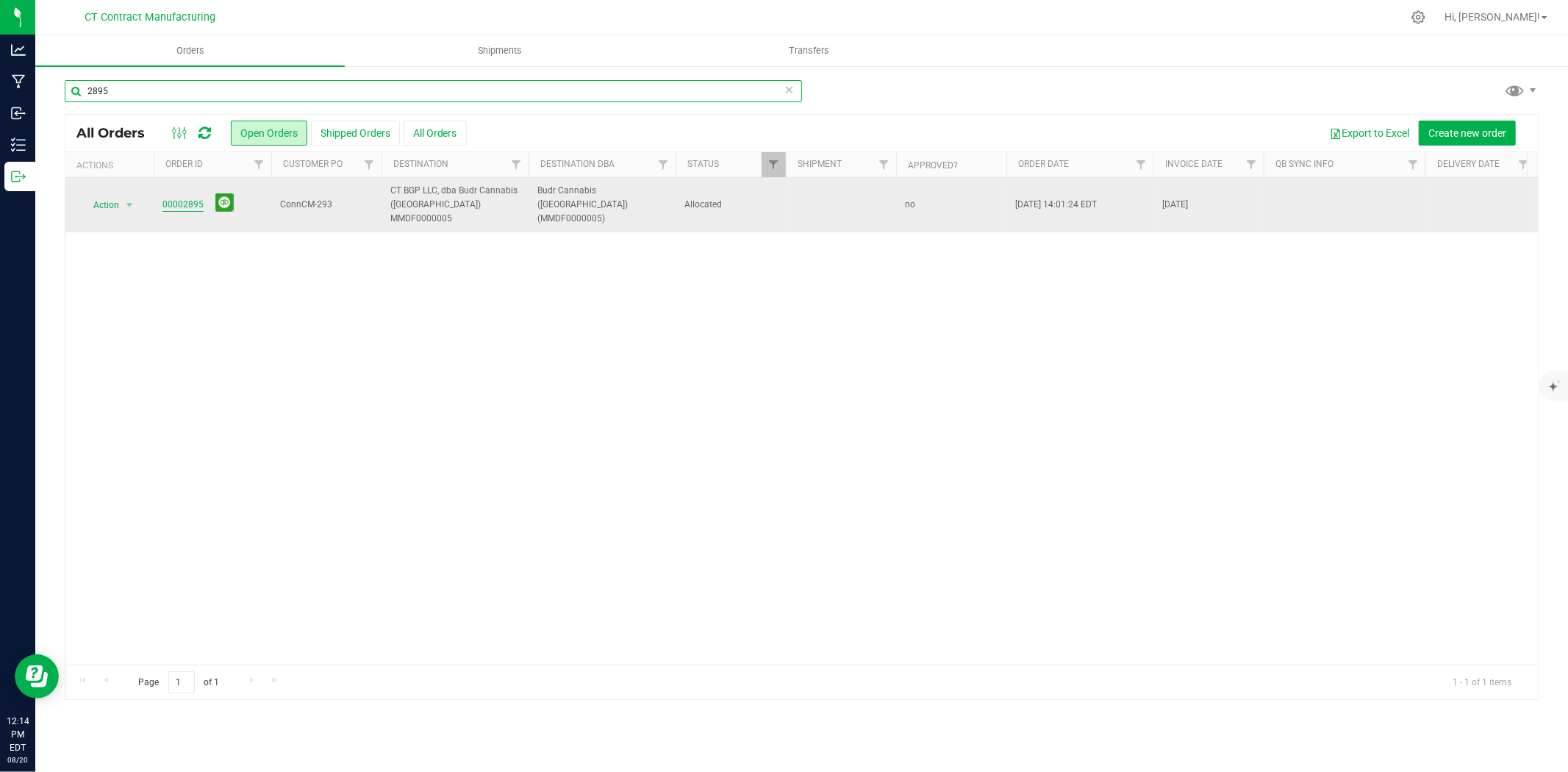
type input "2895"
click at [183, 198] on link "00002895" at bounding box center [183, 205] width 41 height 14
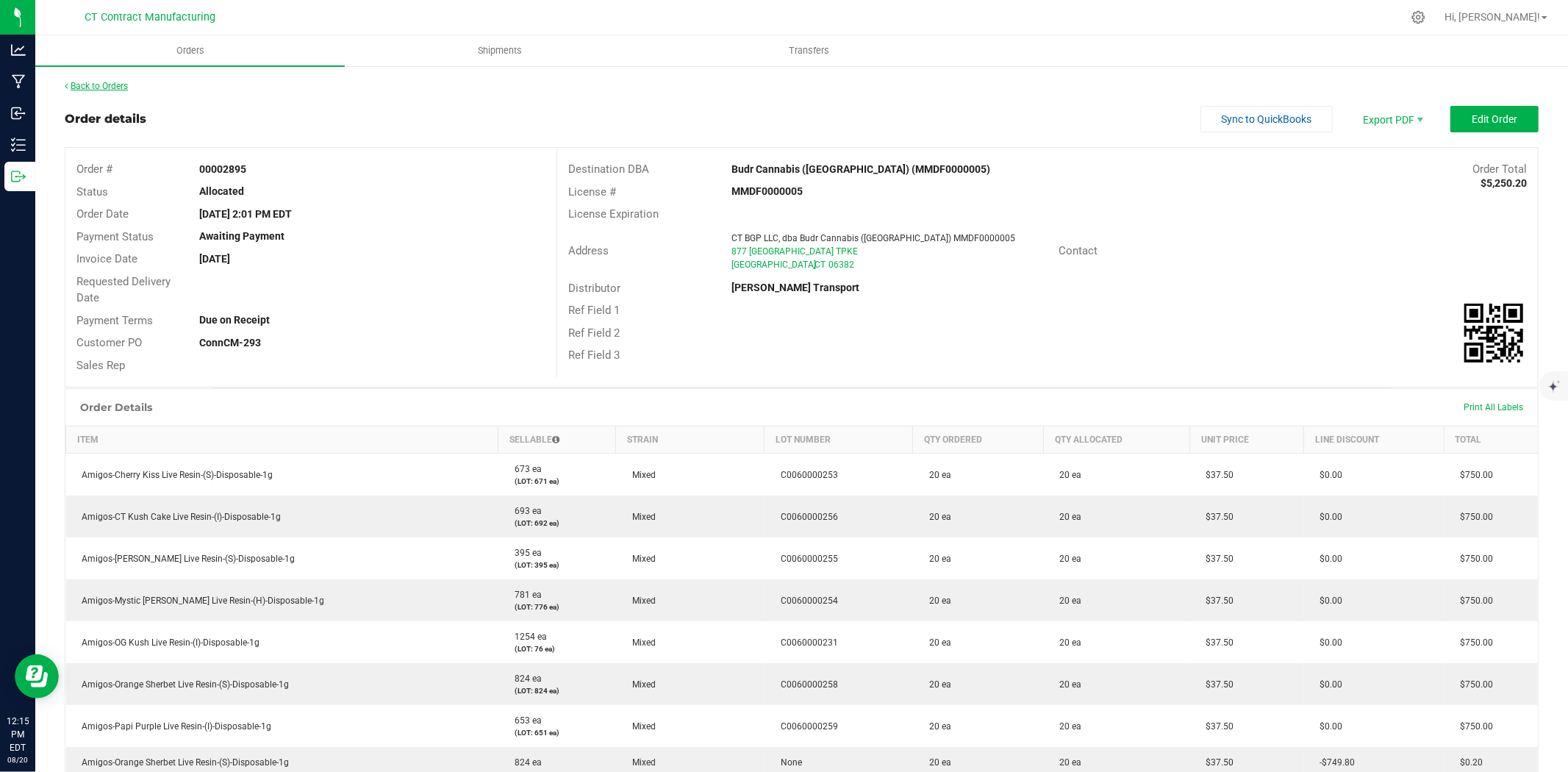
click at [122, 90] on link "Back to Orders" at bounding box center [97, 86] width 63 height 11
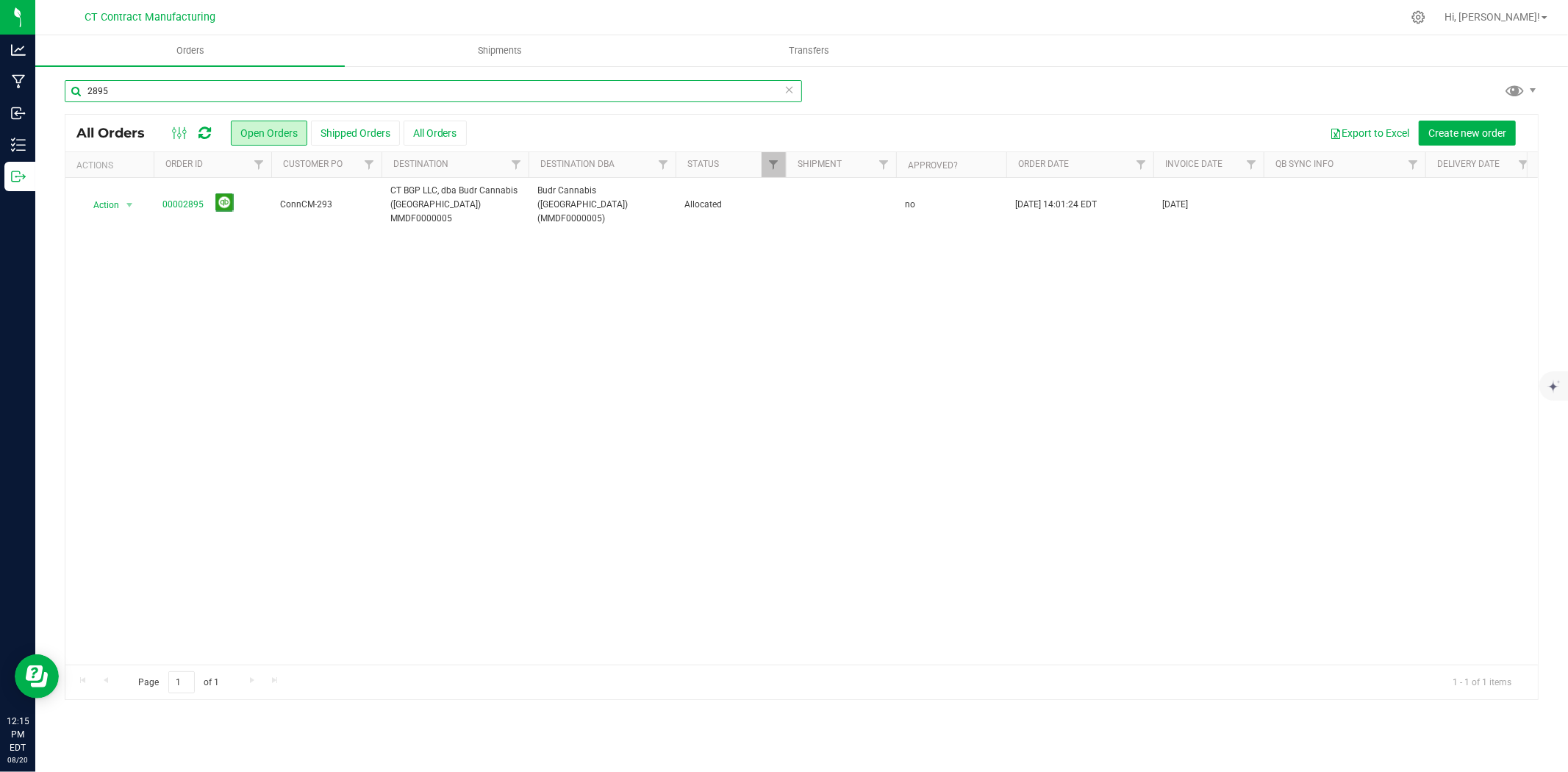
click at [113, 91] on input "2895" at bounding box center [434, 91] width 738 height 22
type input "2899"
click at [178, 198] on link "00002899" at bounding box center [183, 205] width 41 height 14
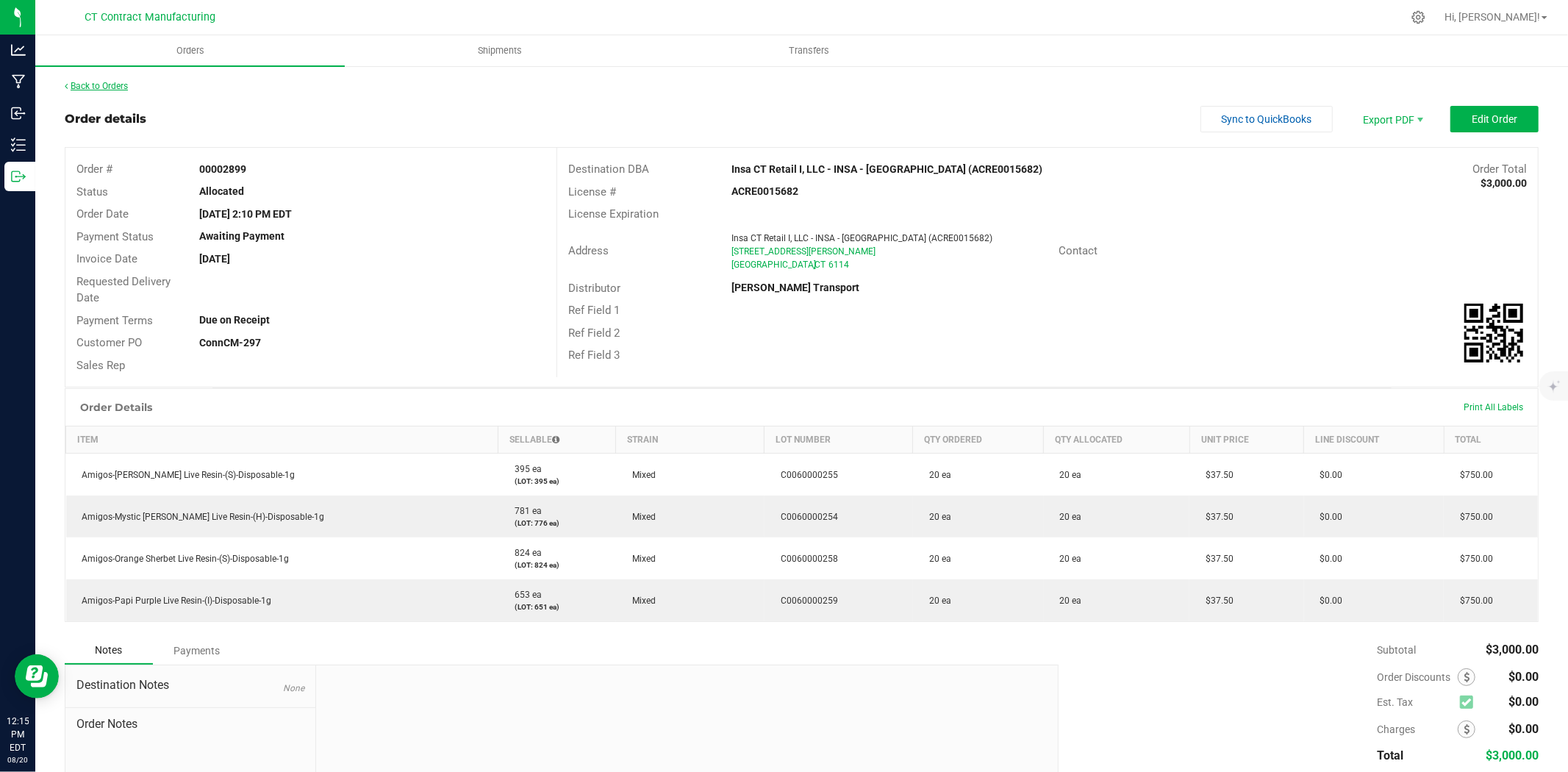
click at [120, 84] on link "Back to Orders" at bounding box center [97, 86] width 63 height 11
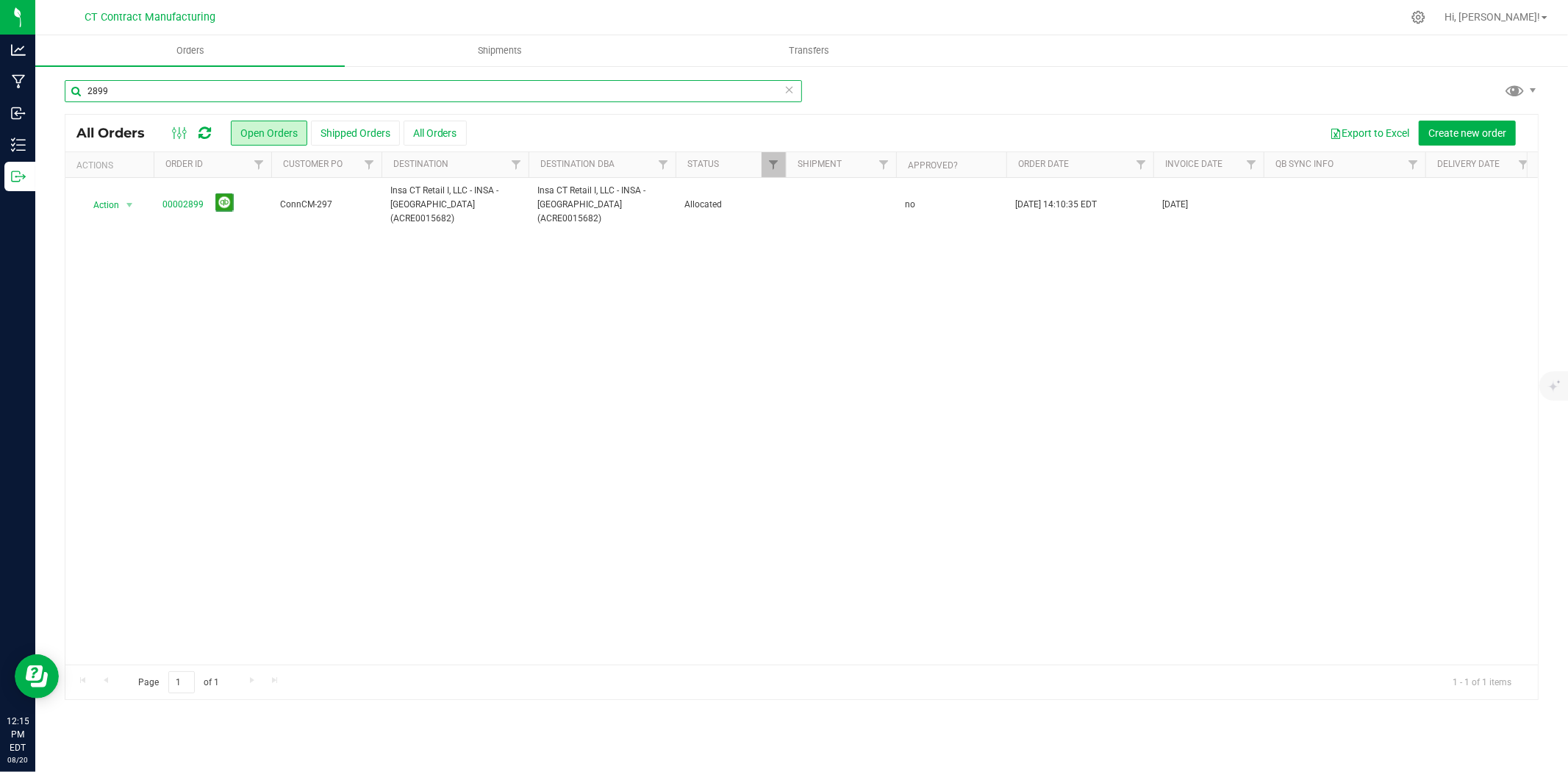
click at [140, 96] on input "2899" at bounding box center [434, 91] width 738 height 22
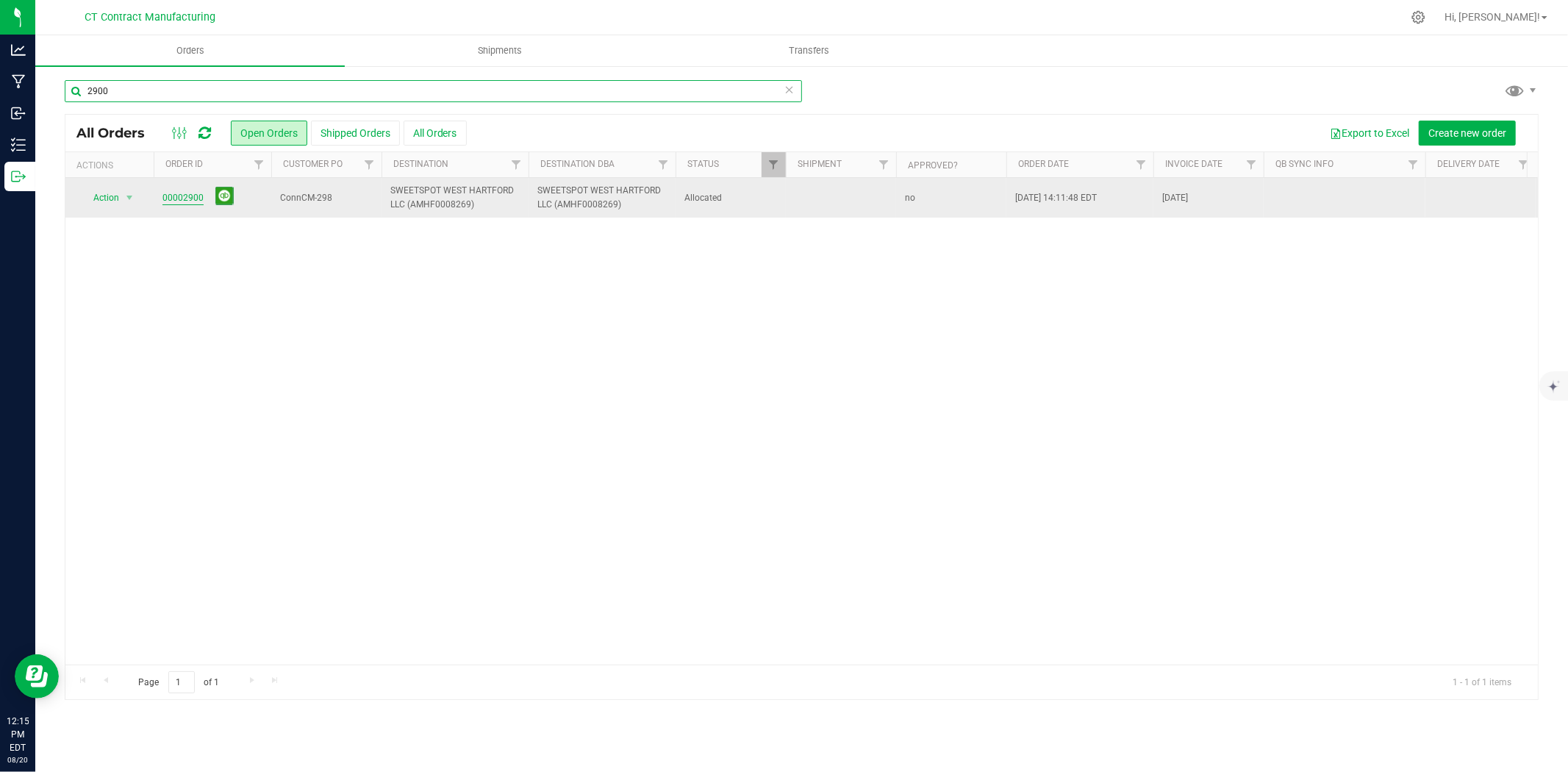
type input "2900"
click at [189, 192] on link "00002900" at bounding box center [183, 198] width 41 height 14
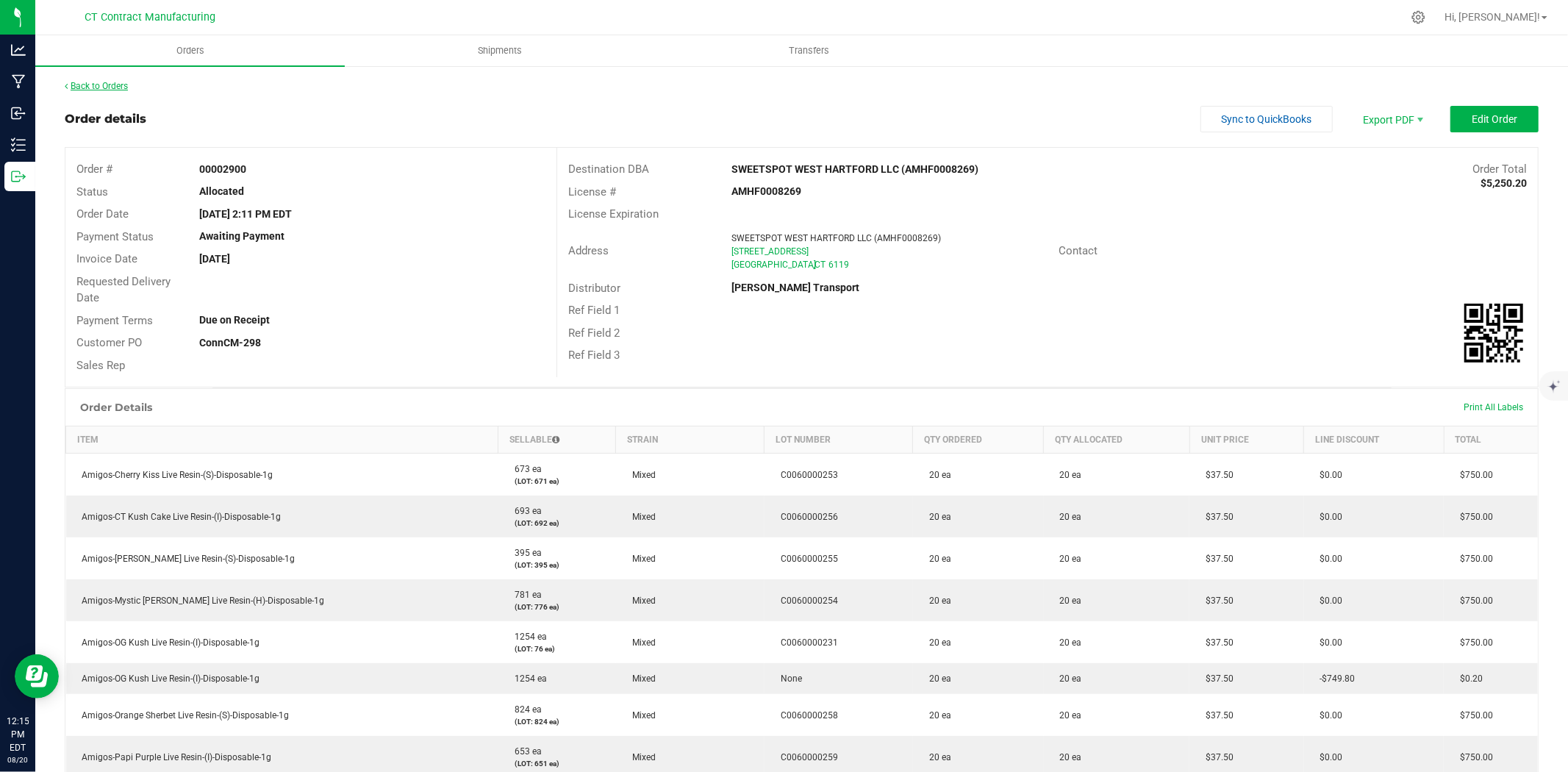
click at [110, 81] on link "Back to Orders" at bounding box center [97, 86] width 63 height 11
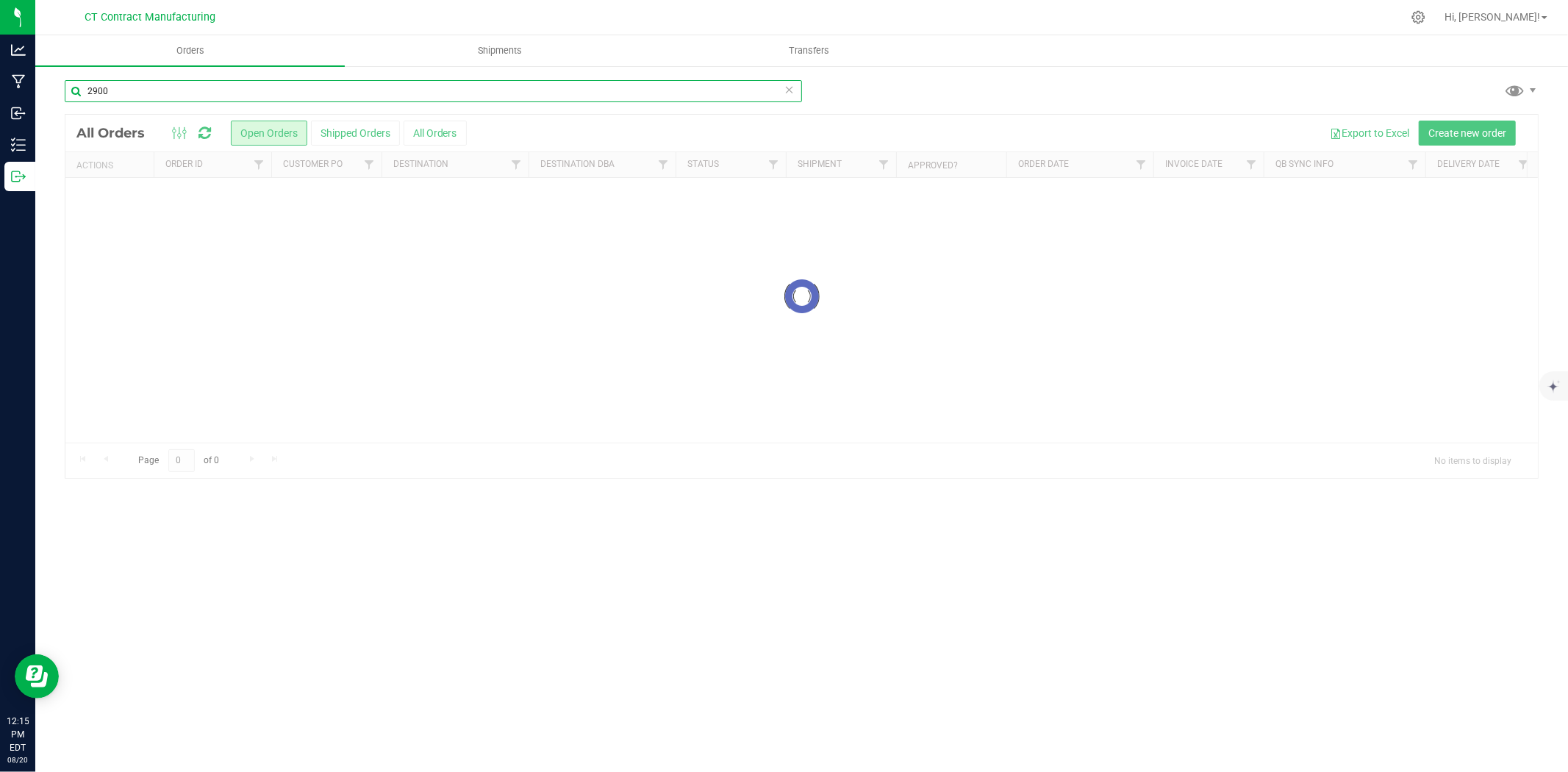
click at [109, 90] on input "2900" at bounding box center [434, 91] width 738 height 22
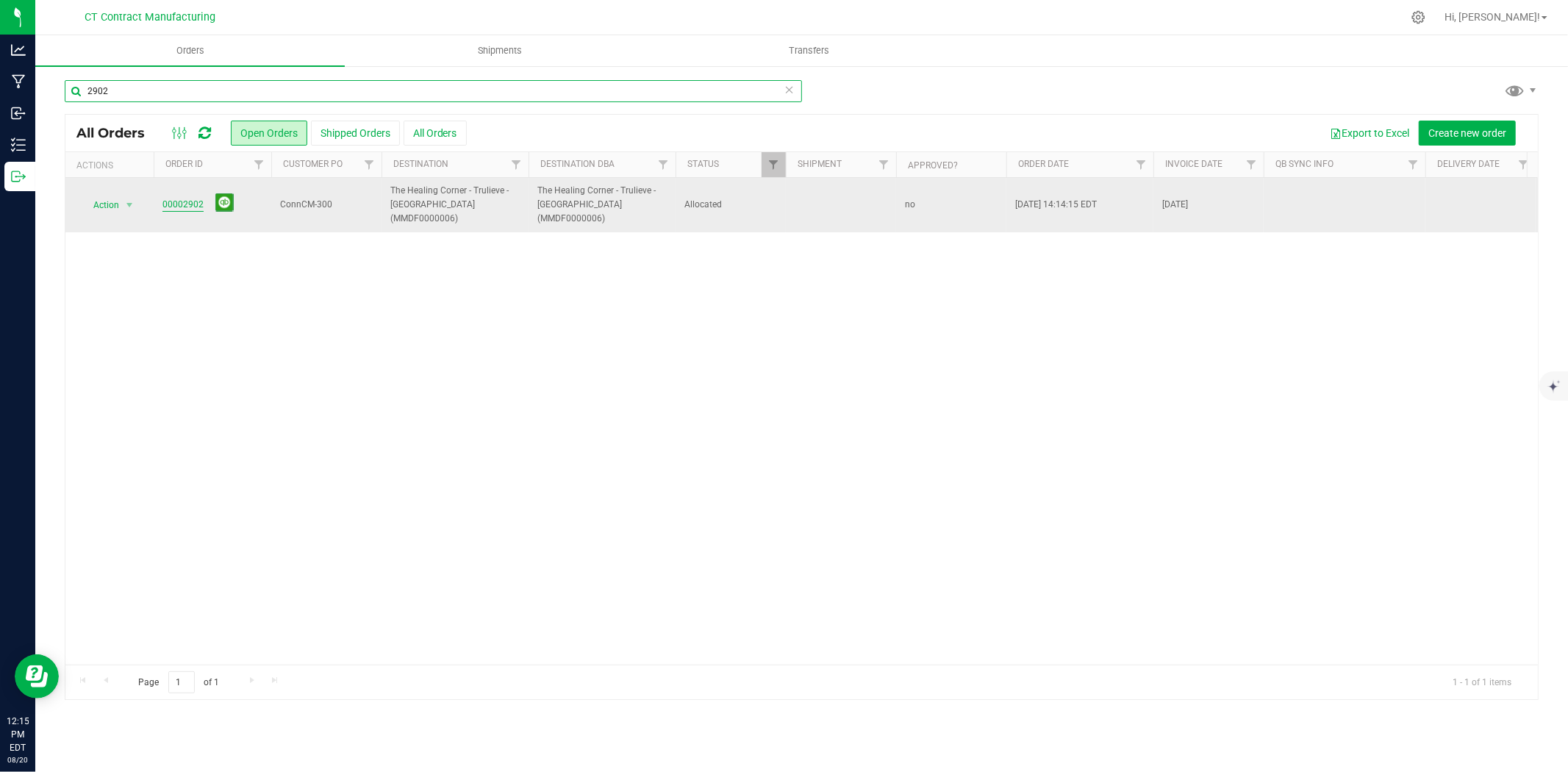
type input "2902"
click at [195, 198] on link "00002902" at bounding box center [183, 205] width 41 height 14
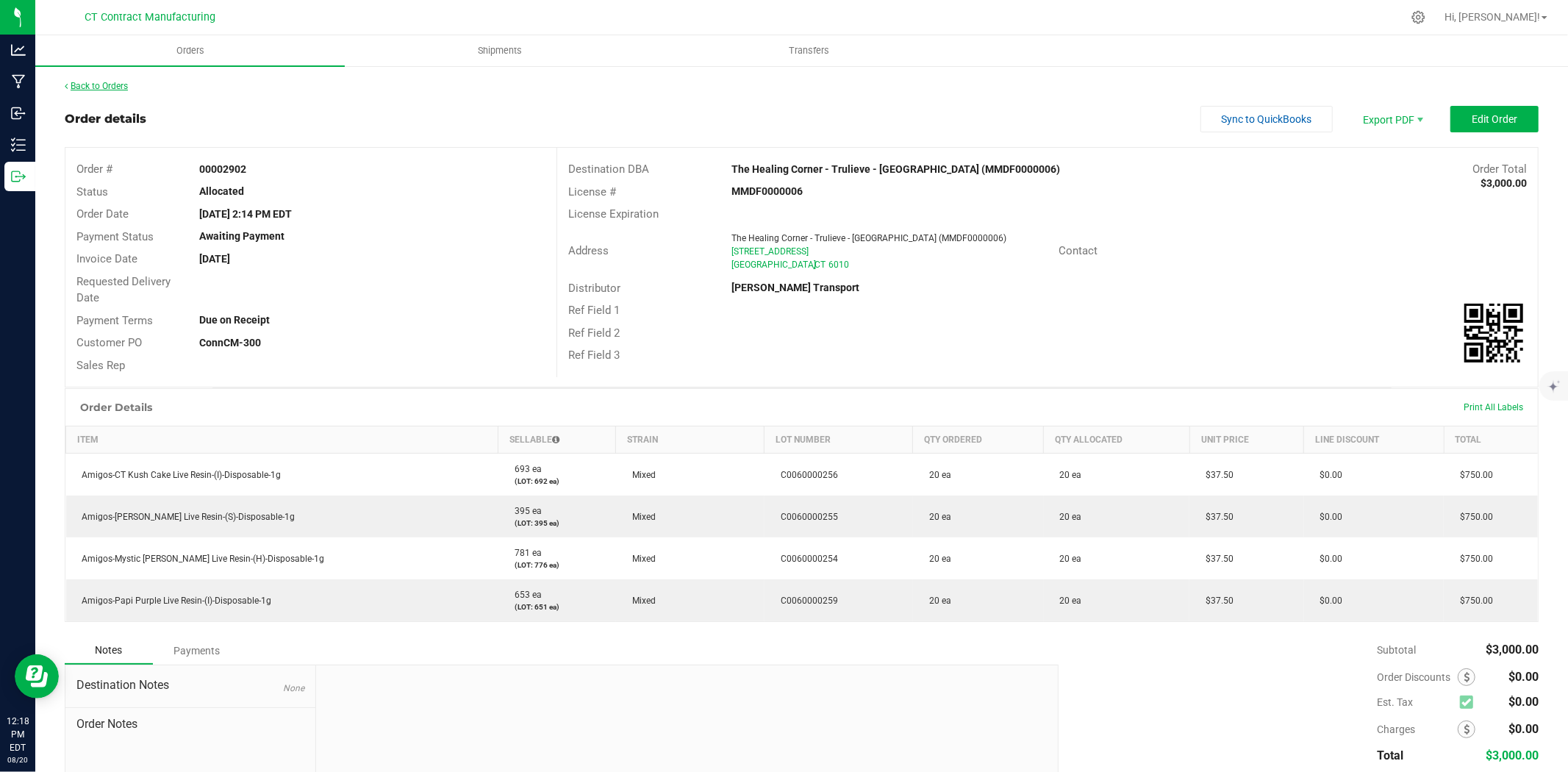
click at [105, 85] on link "Back to Orders" at bounding box center [97, 86] width 63 height 11
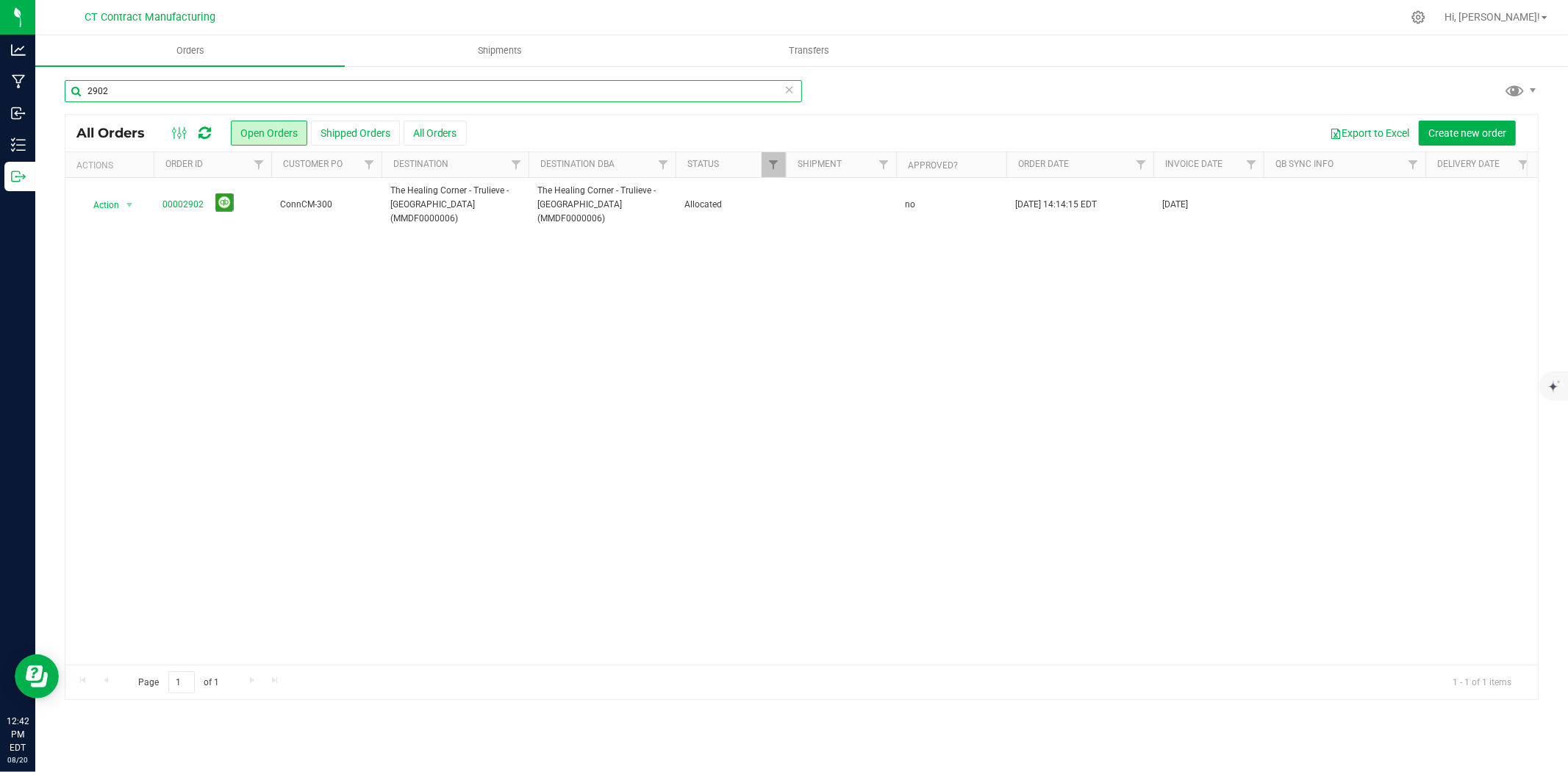
click at [130, 91] on input "2902" at bounding box center [434, 91] width 738 height 22
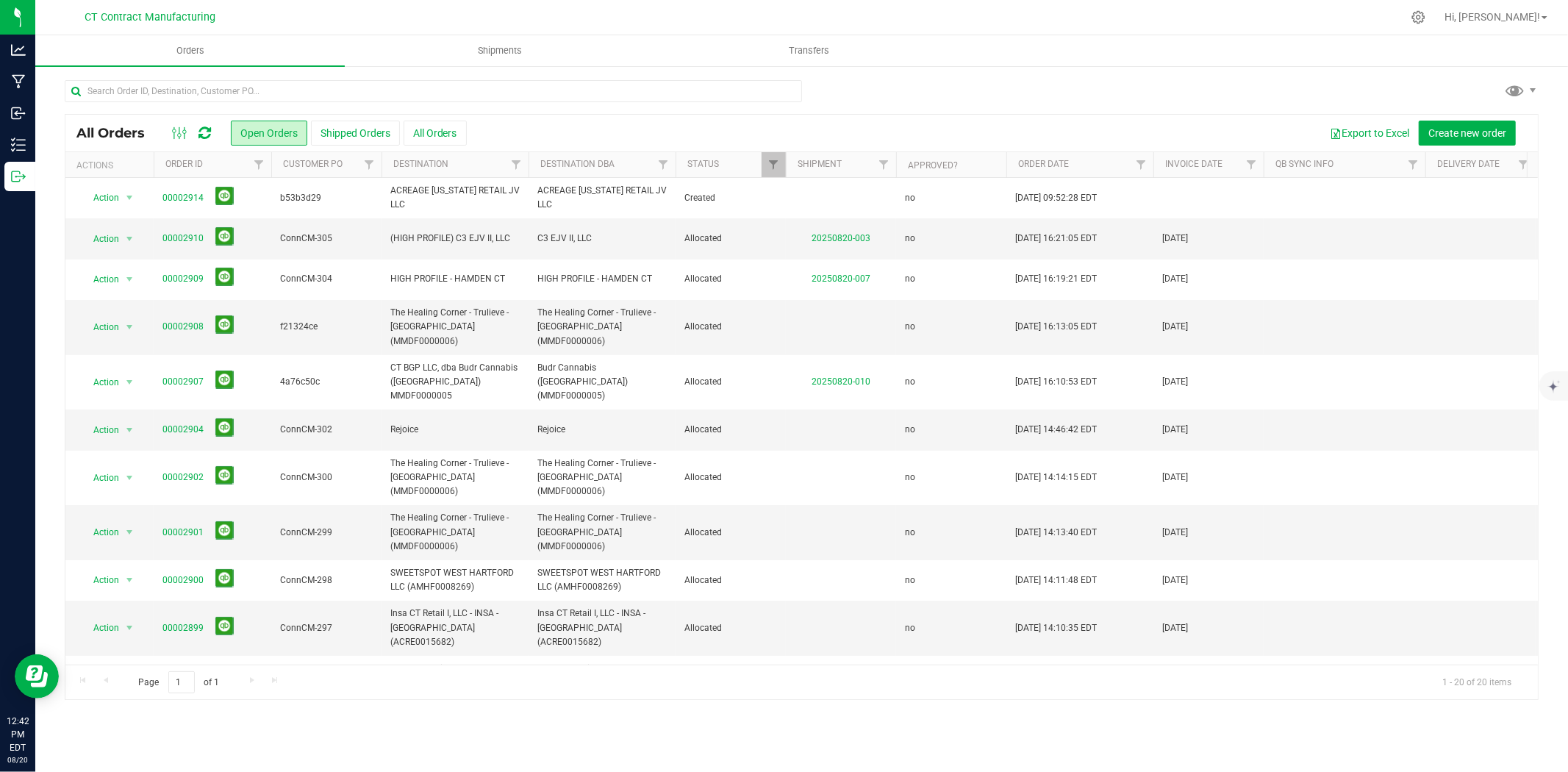
click at [972, 17] on div at bounding box center [833, 17] width 1139 height 29
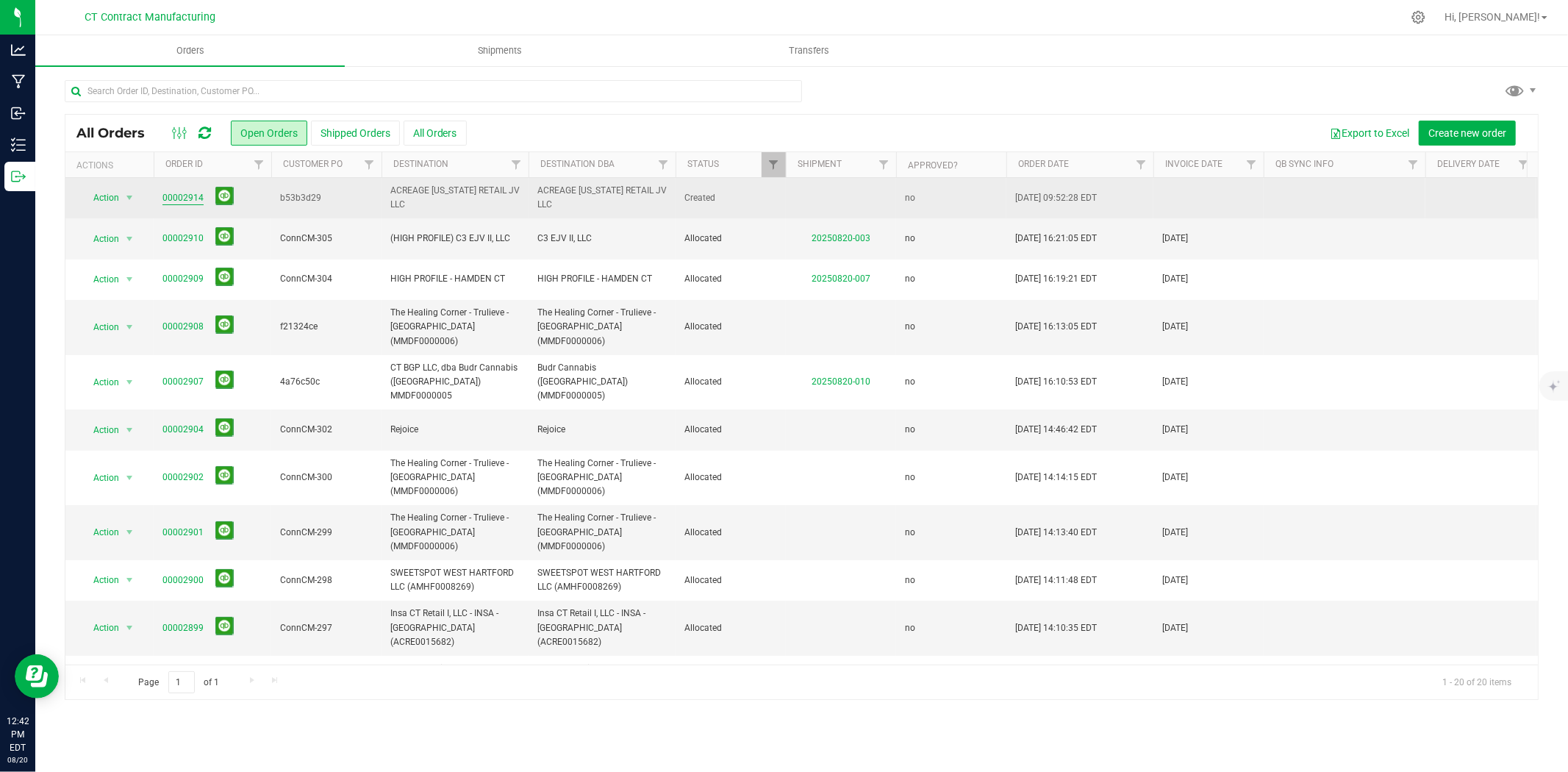
click at [173, 192] on link "00002914" at bounding box center [183, 198] width 41 height 14
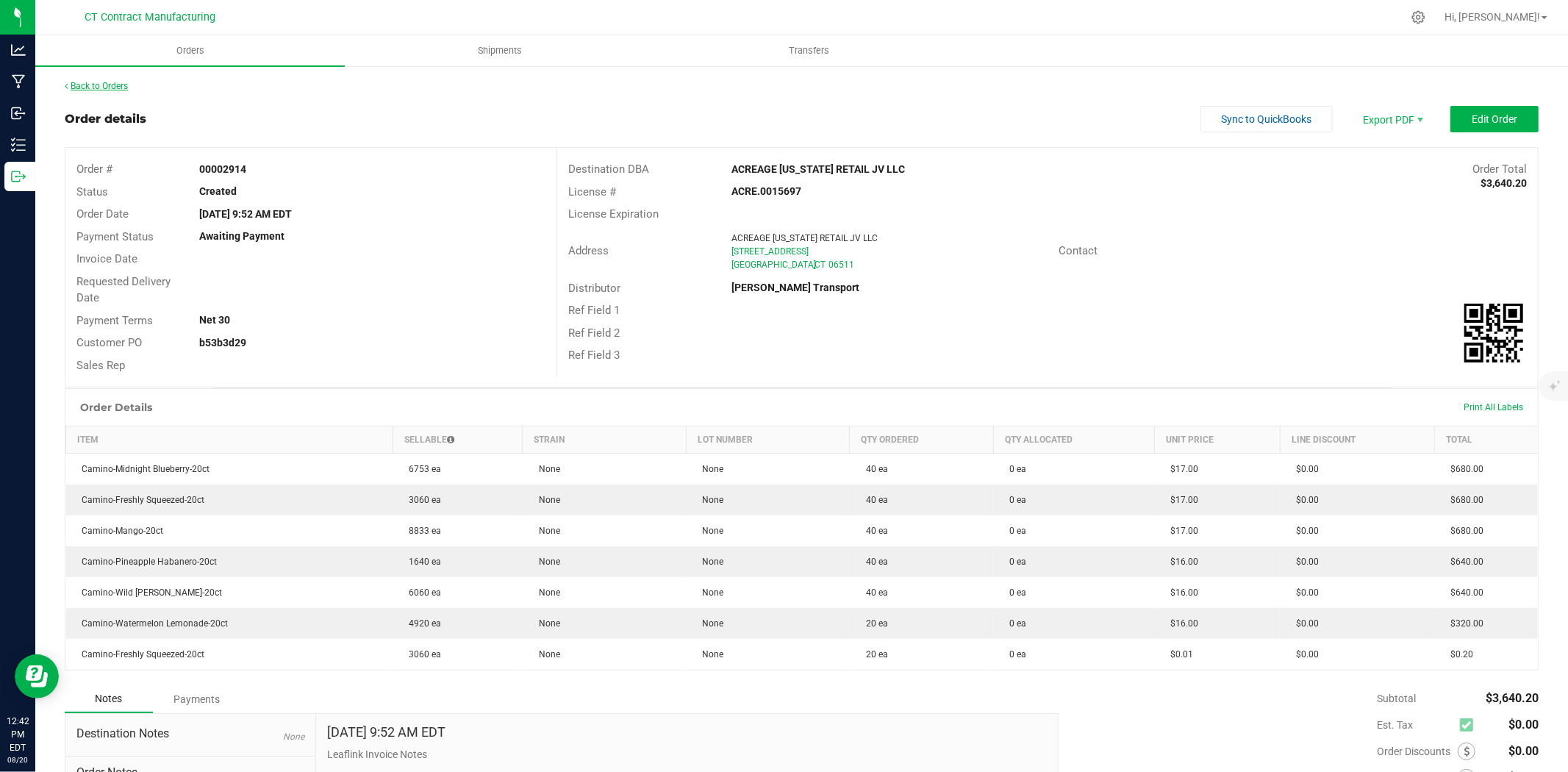
click at [115, 85] on link "Back to Orders" at bounding box center [97, 86] width 63 height 11
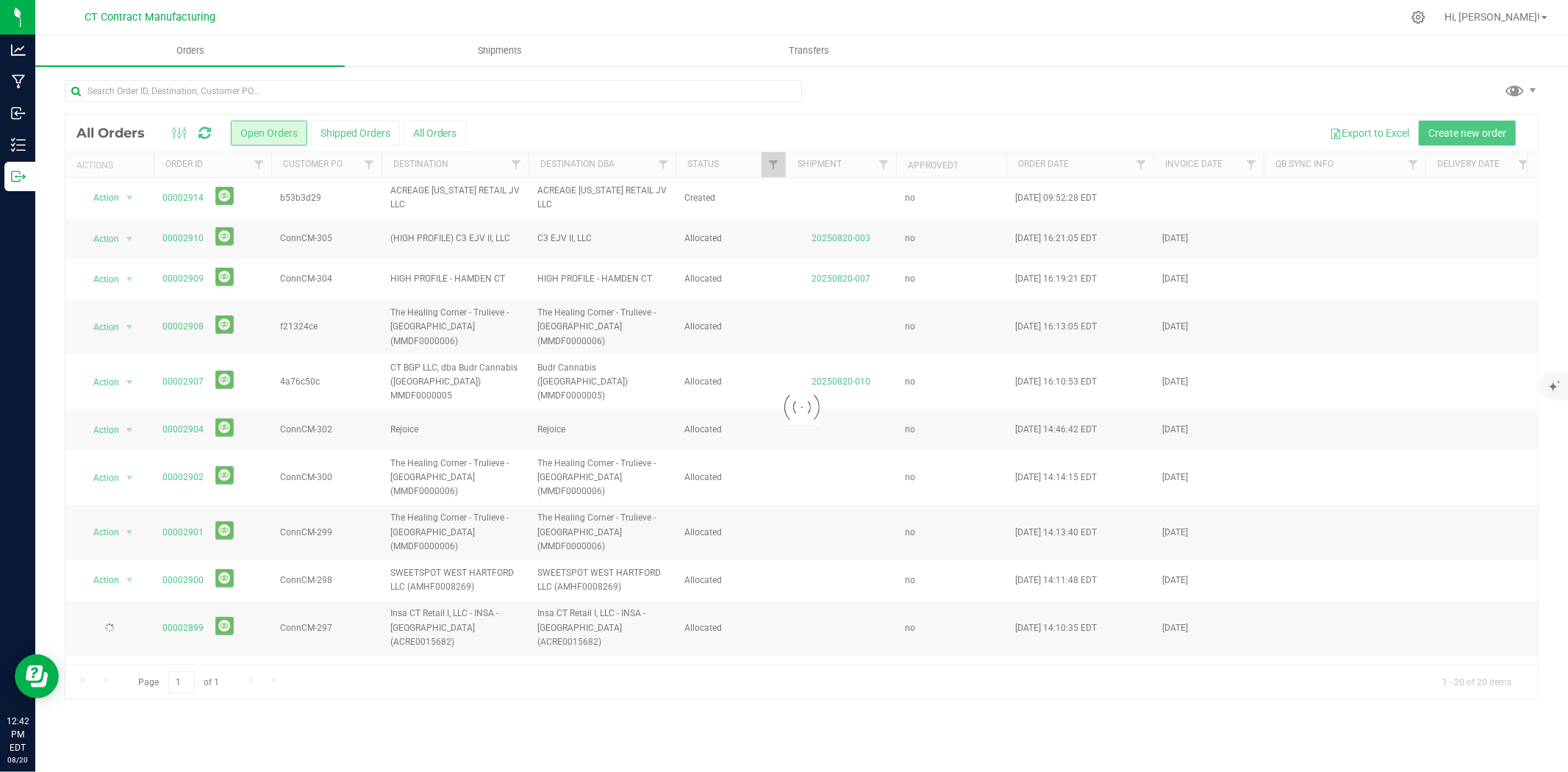
click at [775, 14] on div at bounding box center [833, 17] width 1139 height 29
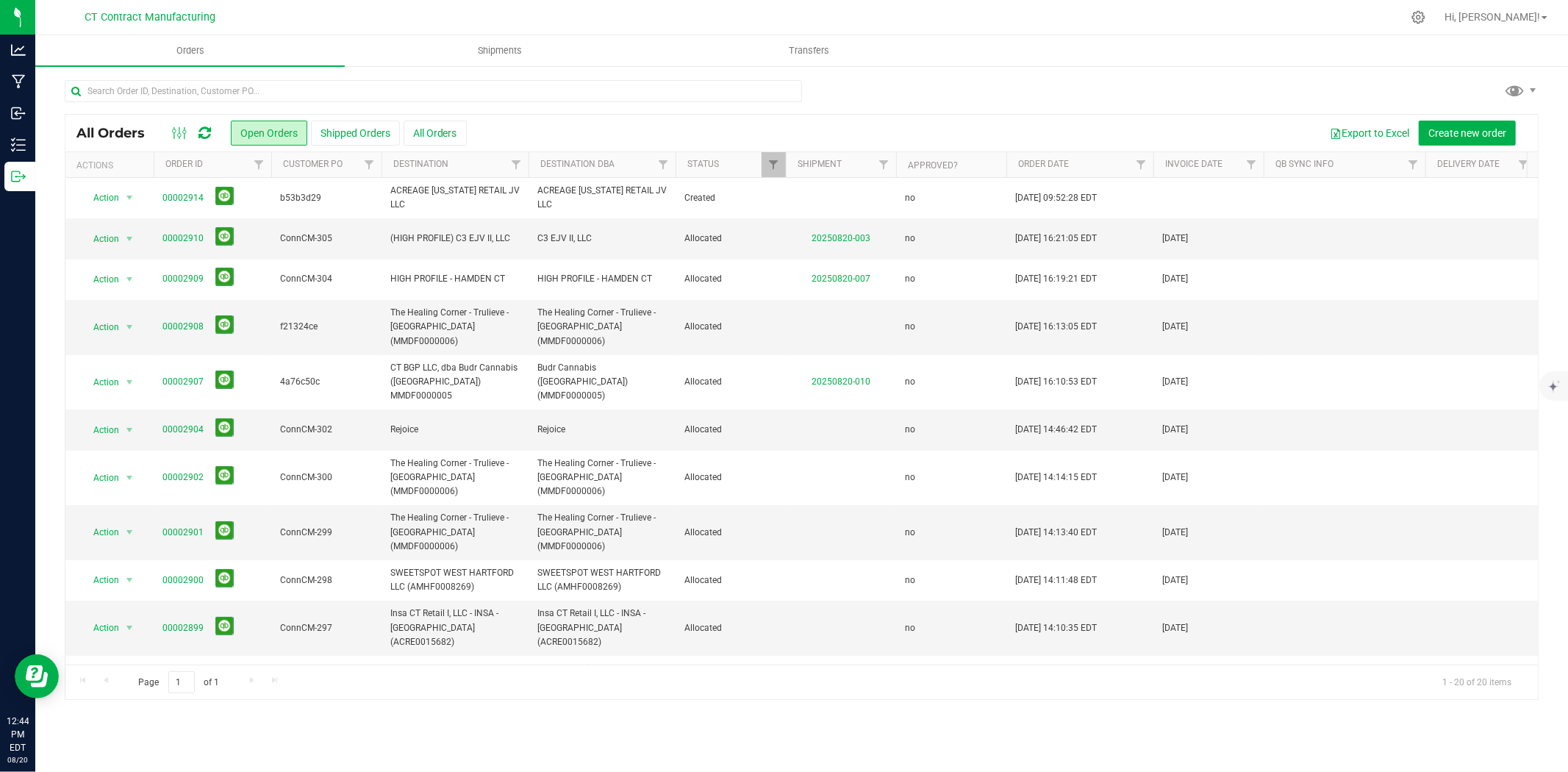
click at [667, 5] on div at bounding box center [833, 17] width 1139 height 29
click at [945, 16] on div at bounding box center [833, 17] width 1139 height 29
click at [225, 88] on input "text" at bounding box center [434, 91] width 738 height 22
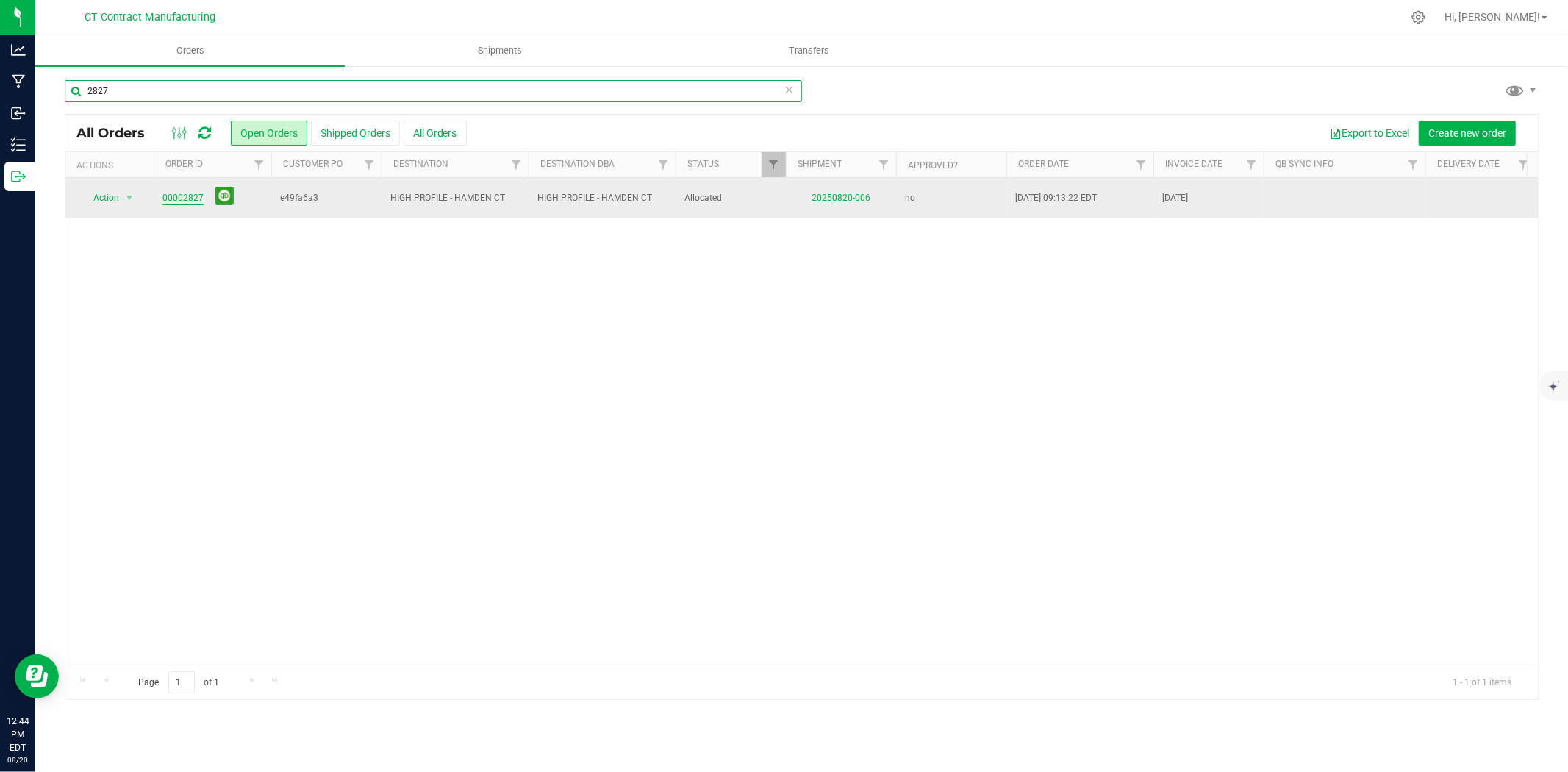
type input "2827"
click at [177, 195] on link "00002827" at bounding box center [183, 198] width 41 height 14
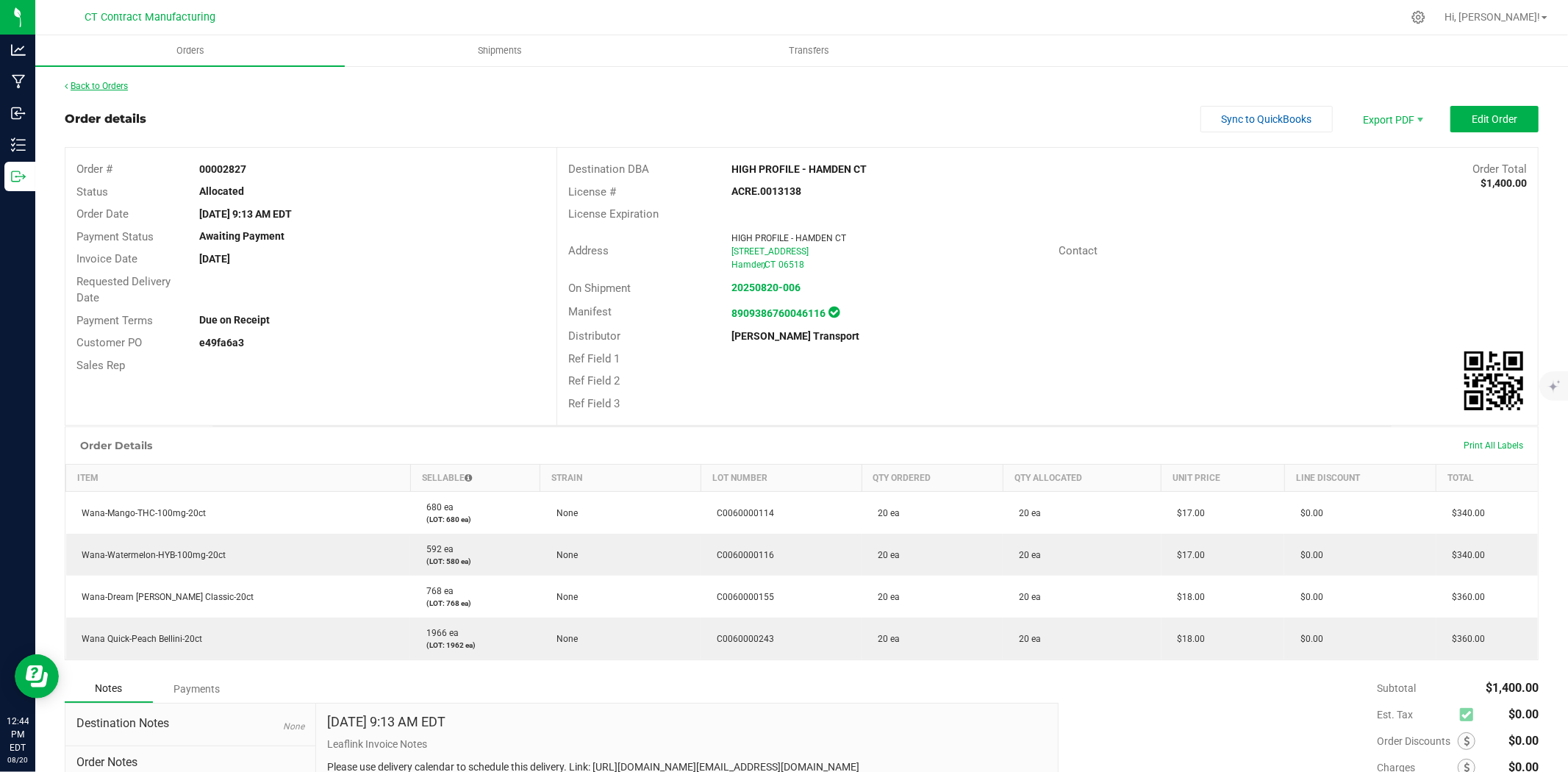
click at [115, 81] on link "Back to Orders" at bounding box center [97, 86] width 63 height 11
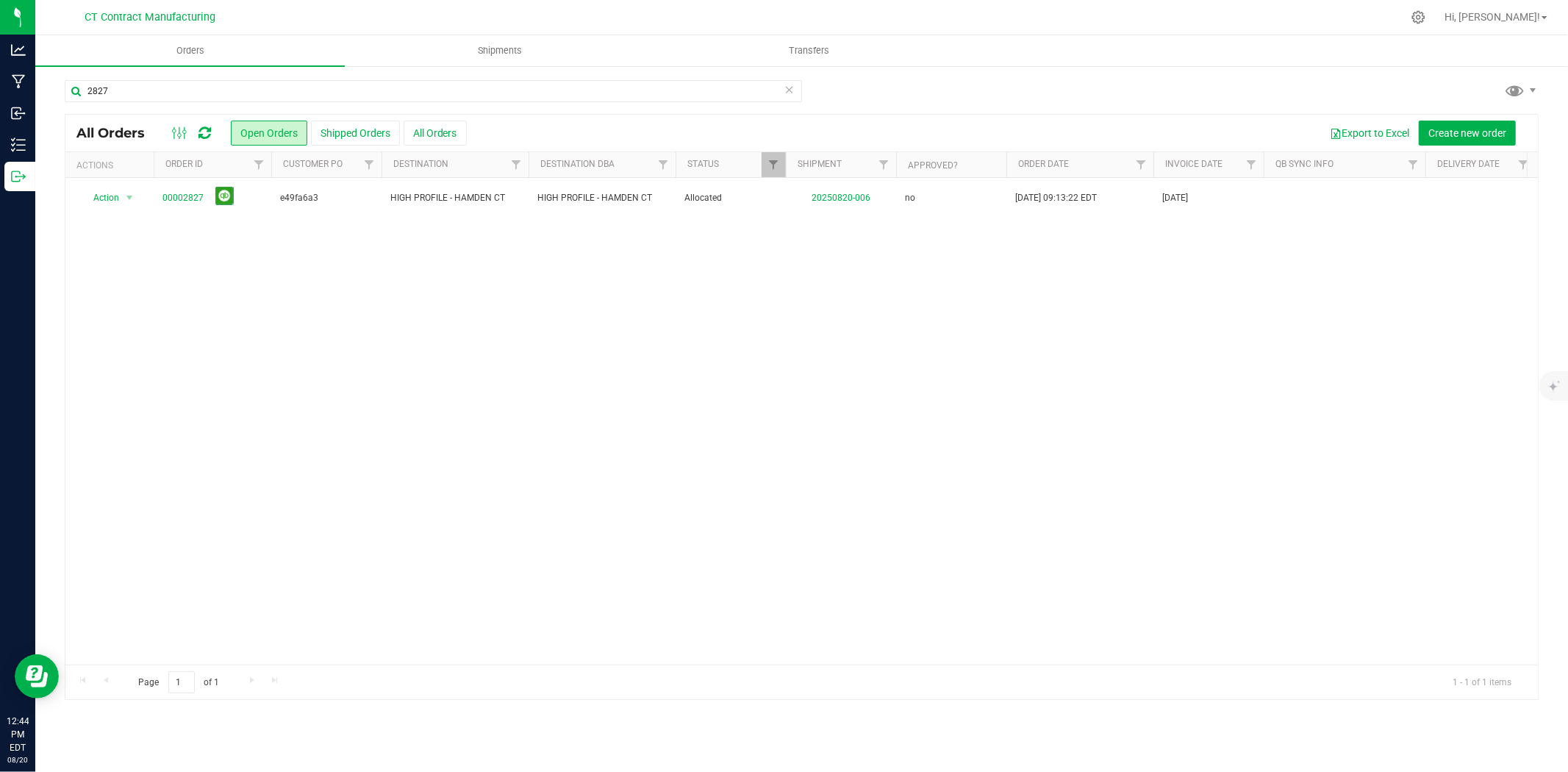
click at [331, 14] on div at bounding box center [833, 17] width 1139 height 29
click at [380, 338] on div "Action Action Cancel order Clone order Edit order Mark as fully paid Order audi…" at bounding box center [802, 421] width 1472 height 487
